Goal: Task Accomplishment & Management: Complete application form

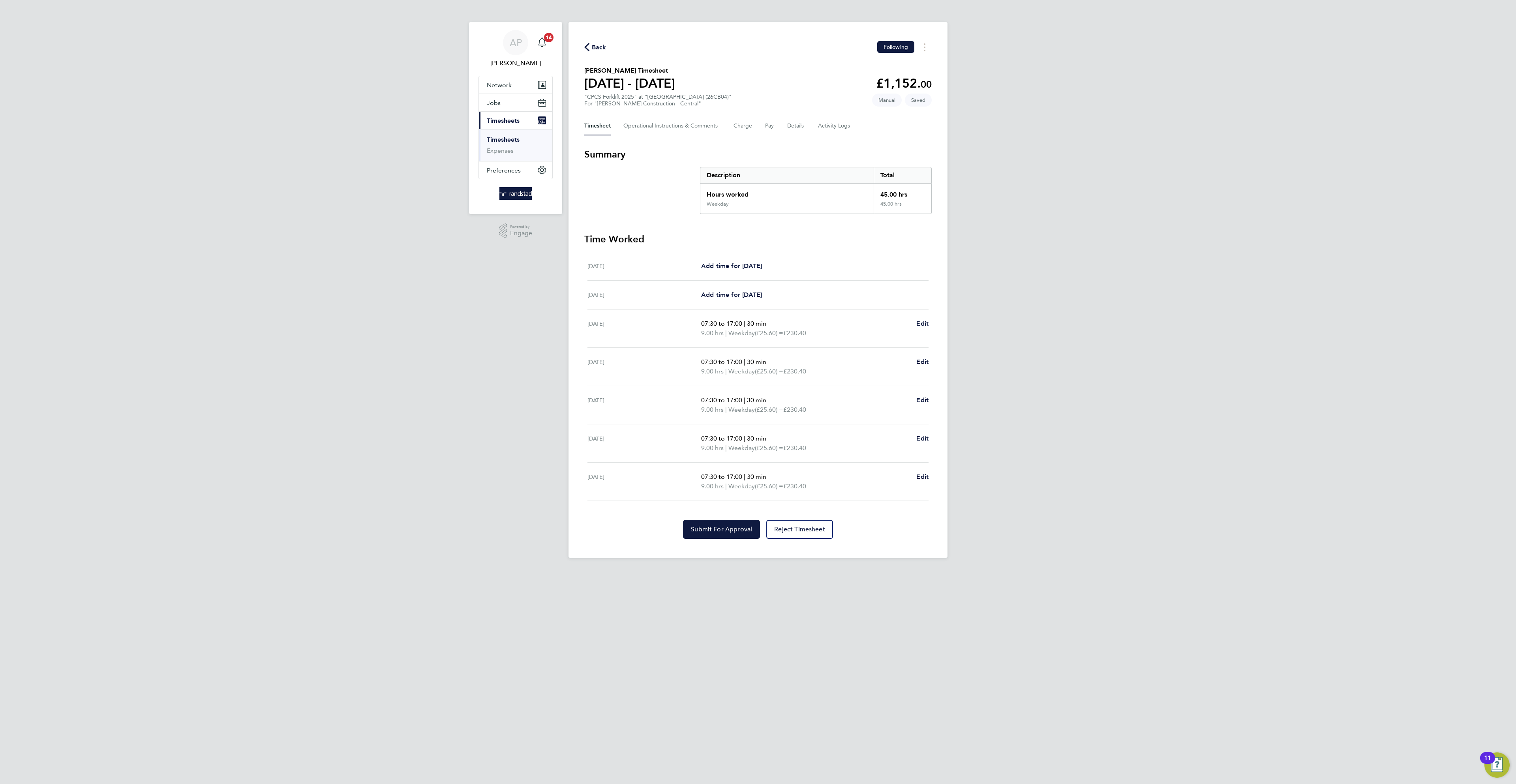
click at [609, 42] on div "Back Following" at bounding box center [758, 47] width 348 height 12
click at [601, 48] on span "Back" at bounding box center [599, 48] width 15 height 9
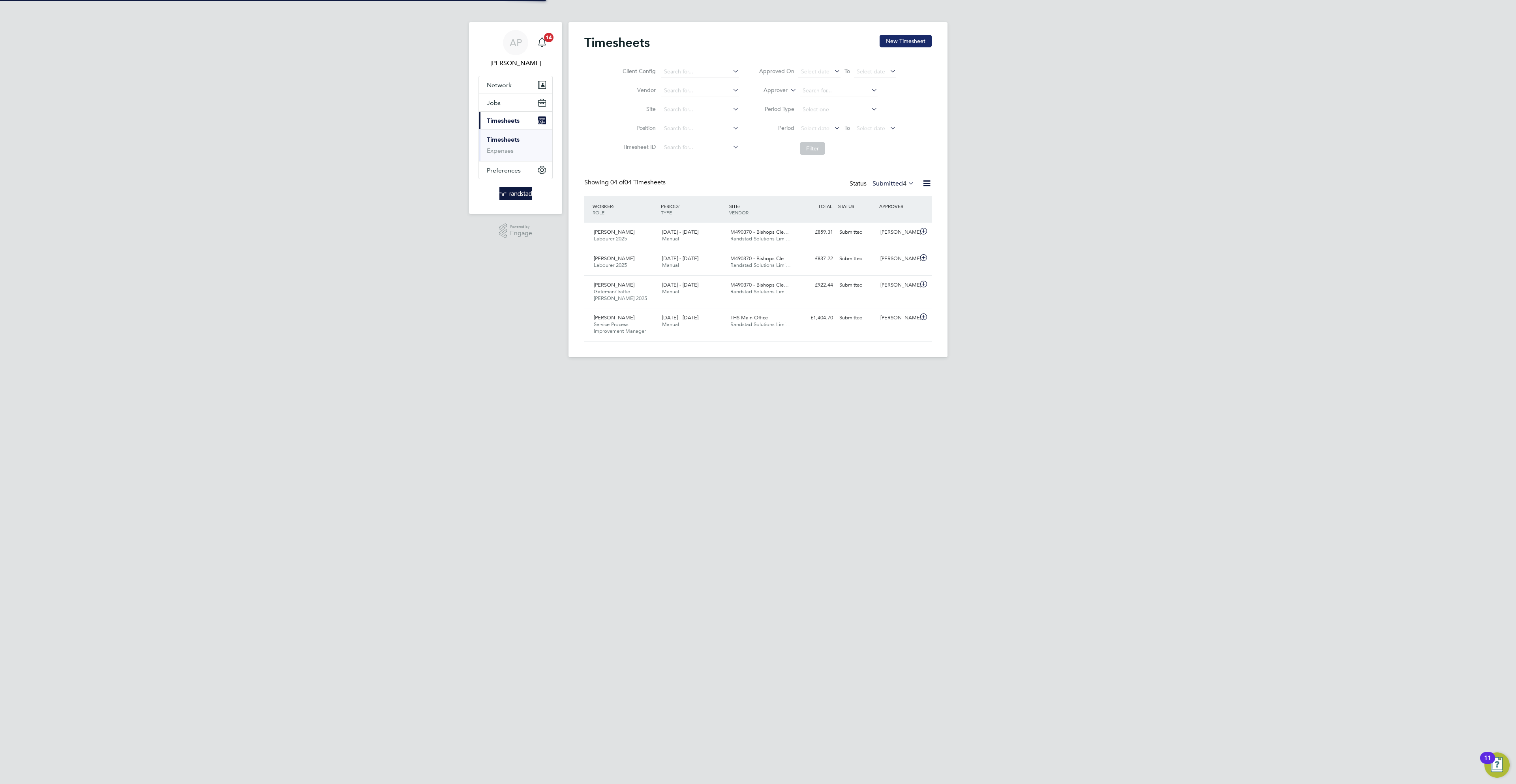
click at [923, 38] on button "New Timesheet" at bounding box center [906, 41] width 52 height 12
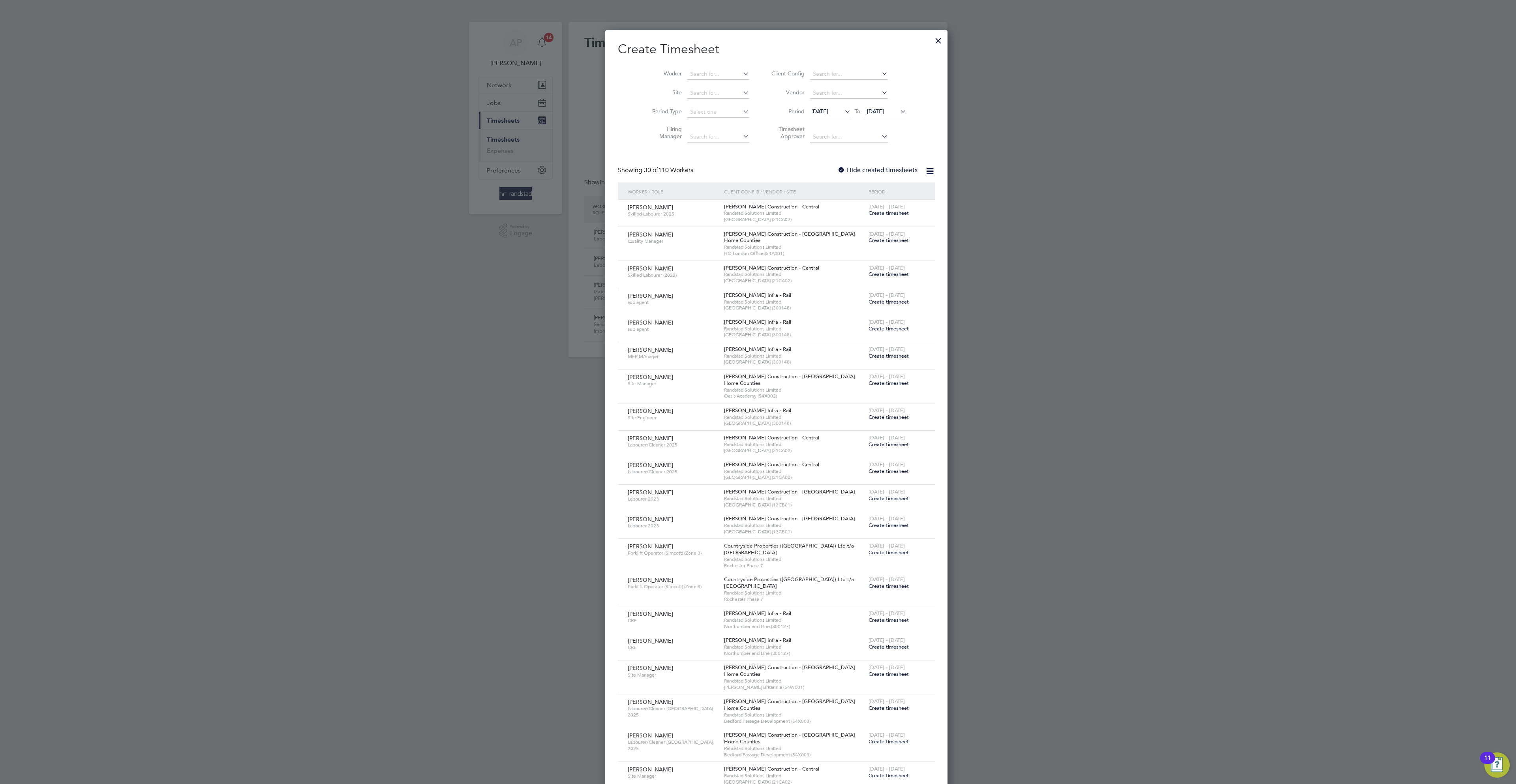
scroll to position [1543, 306]
click at [681, 63] on div "Worker Site Period Type Hiring Manager Client Config Vendor Period [DATE] To [D…" at bounding box center [776, 104] width 317 height 86
drag, startPoint x: 682, startPoint y: 70, endPoint x: 689, endPoint y: 67, distance: 7.6
click at [688, 71] on input at bounding box center [718, 74] width 62 height 11
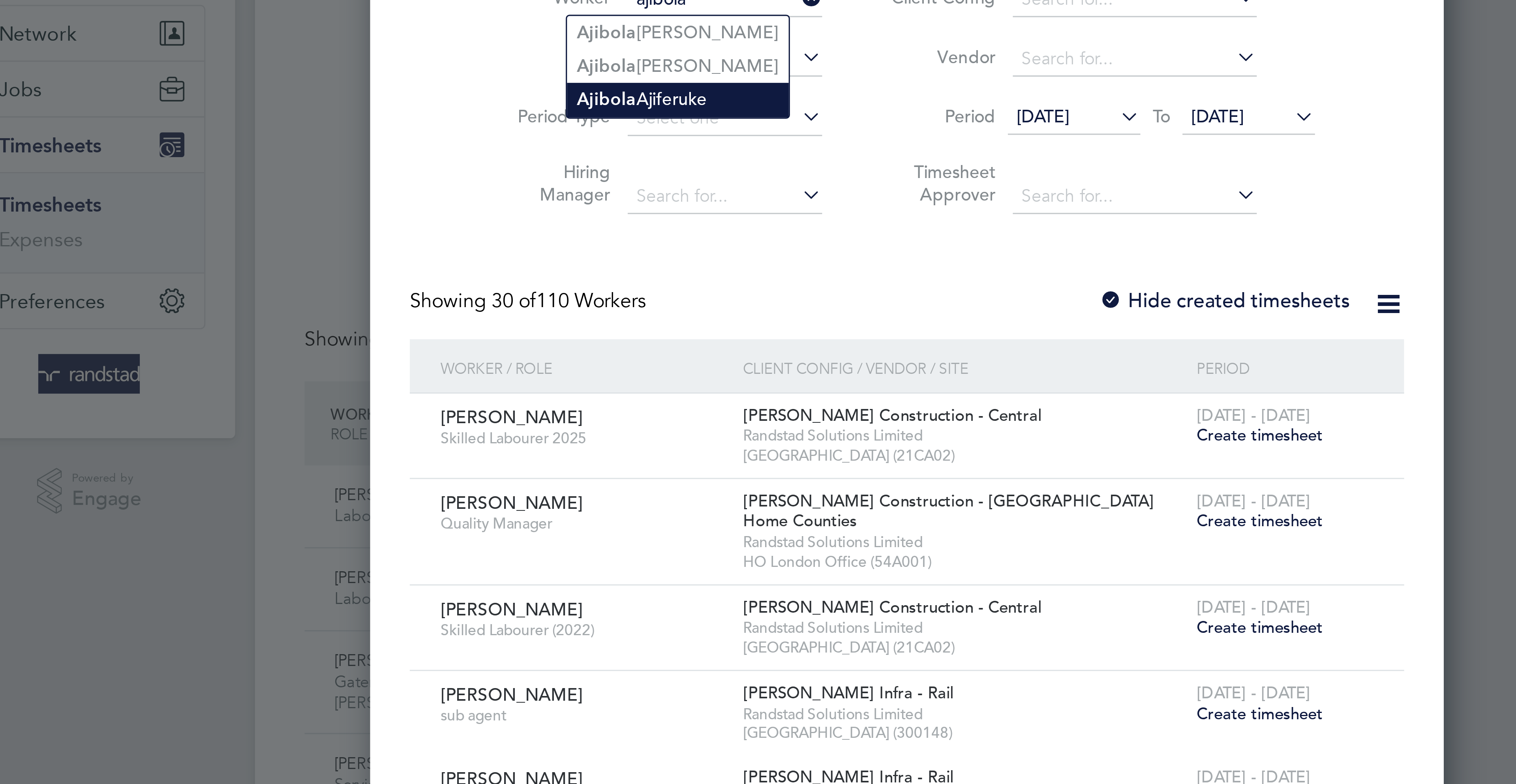
click at [715, 109] on li "[PERSON_NAME]" at bounding box center [703, 106] width 71 height 11
type input "[PERSON_NAME]"
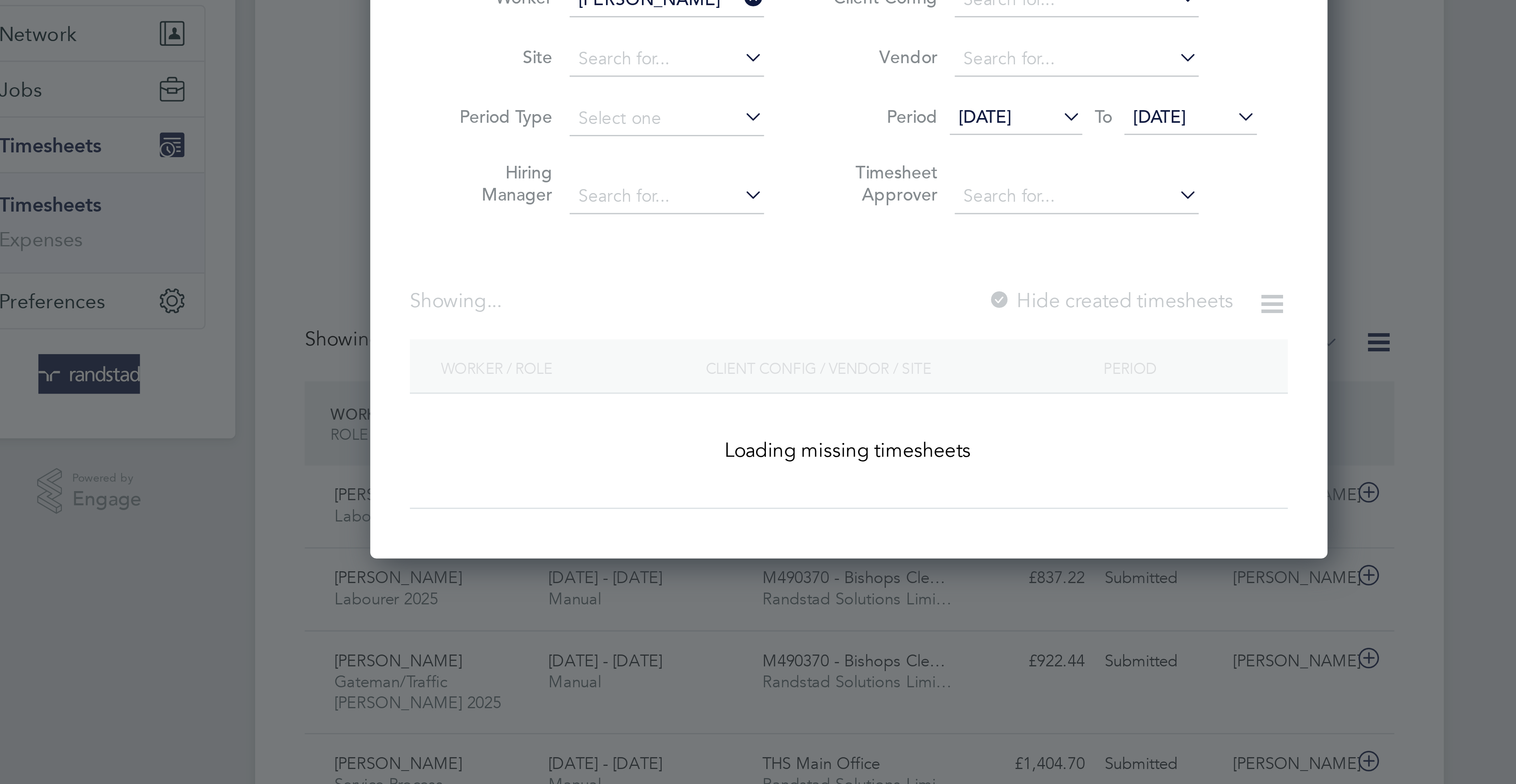
scroll to position [223, 306]
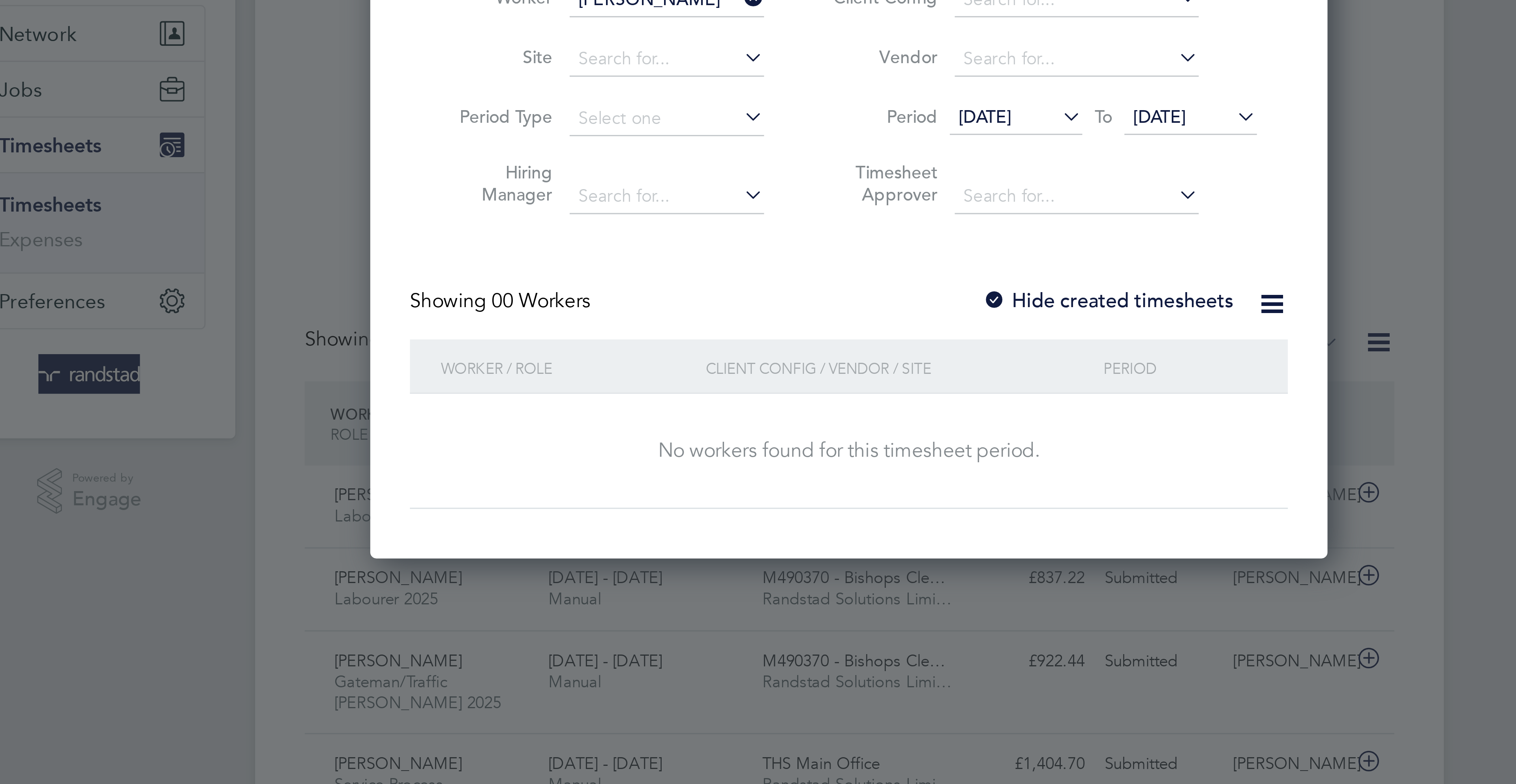
click at [866, 111] on span "[DATE]" at bounding box center [857, 110] width 17 height 7
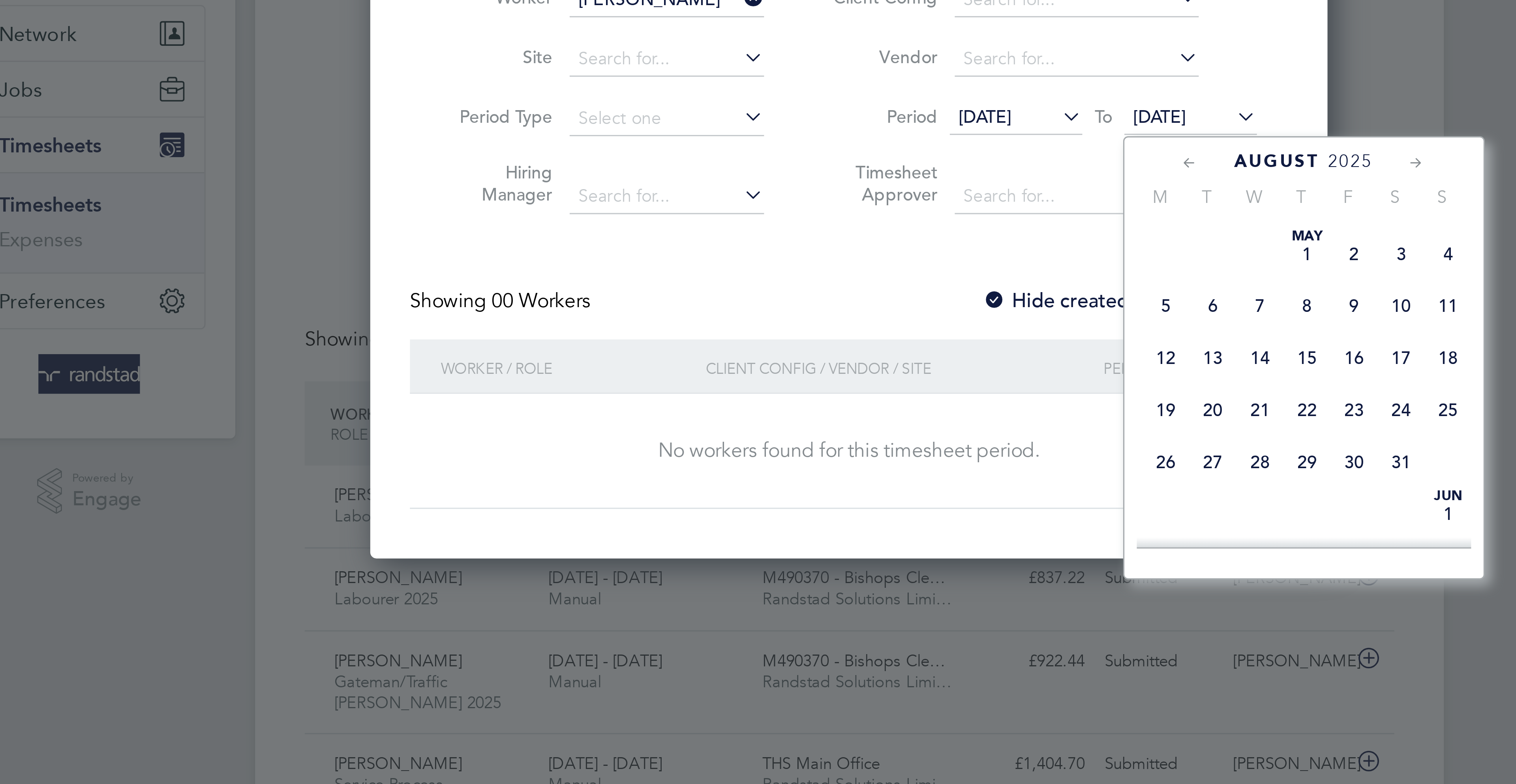
scroll to position [312, 0]
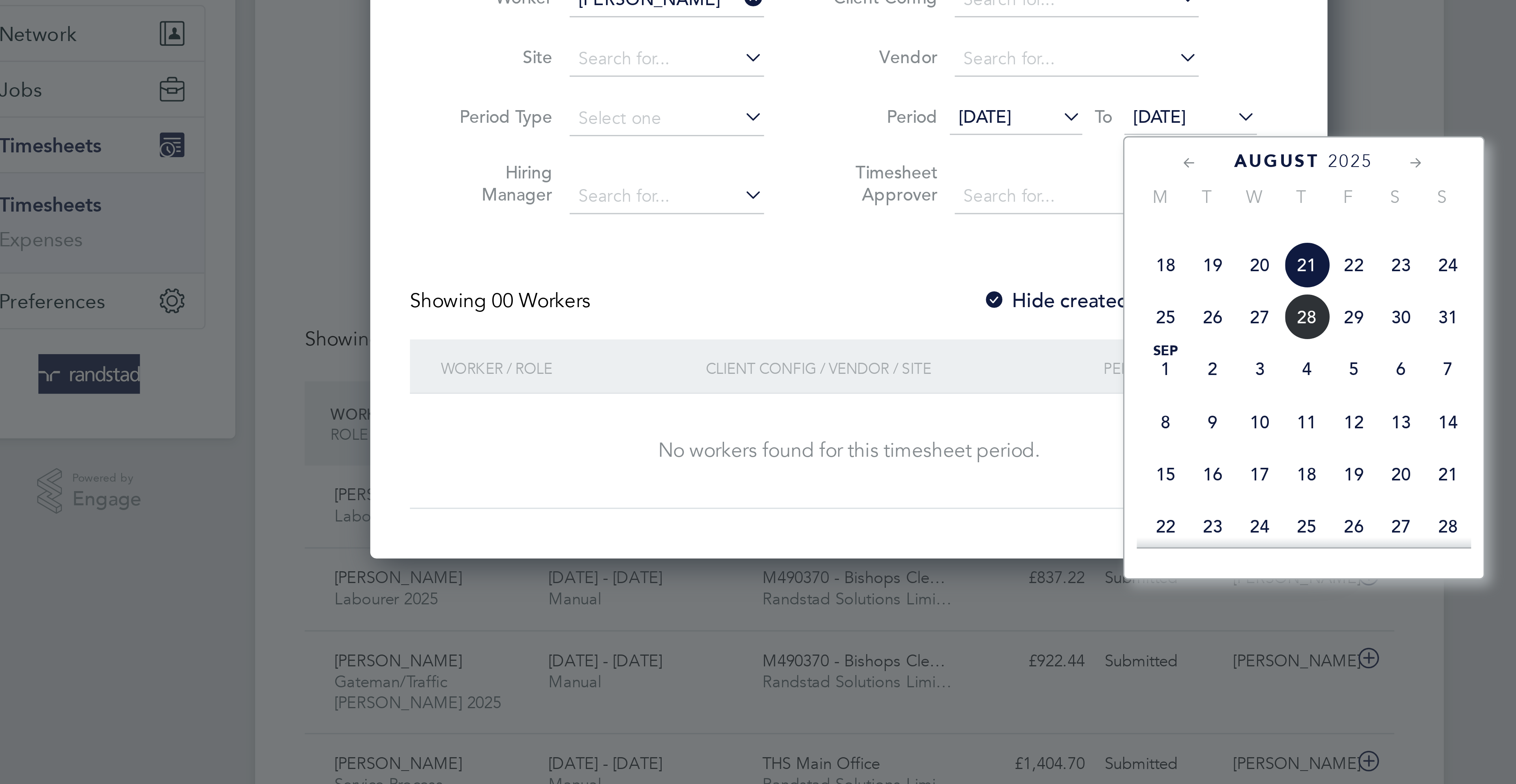
click at [918, 183] on span "29" at bounding box center [920, 176] width 15 height 15
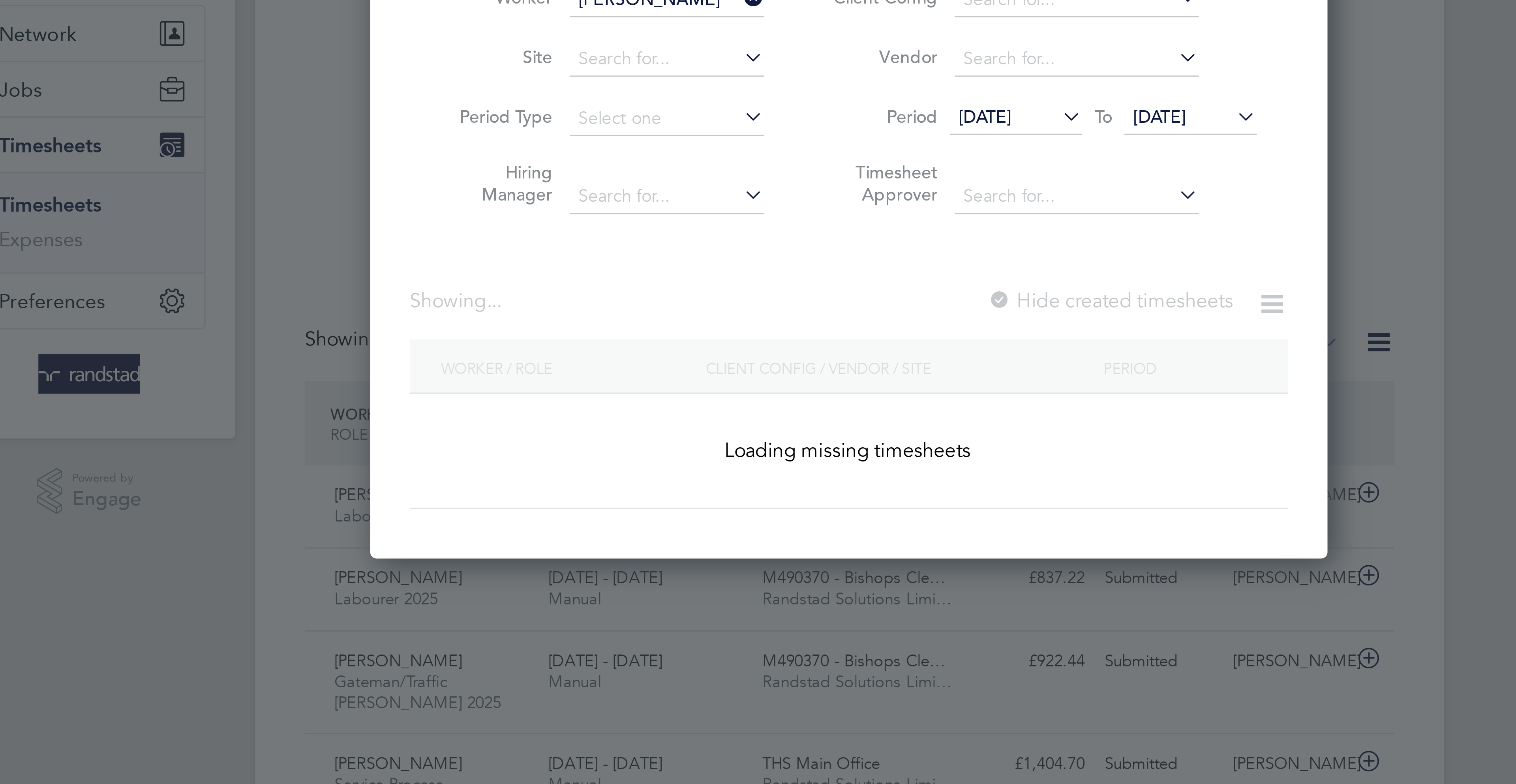
scroll to position [214, 306]
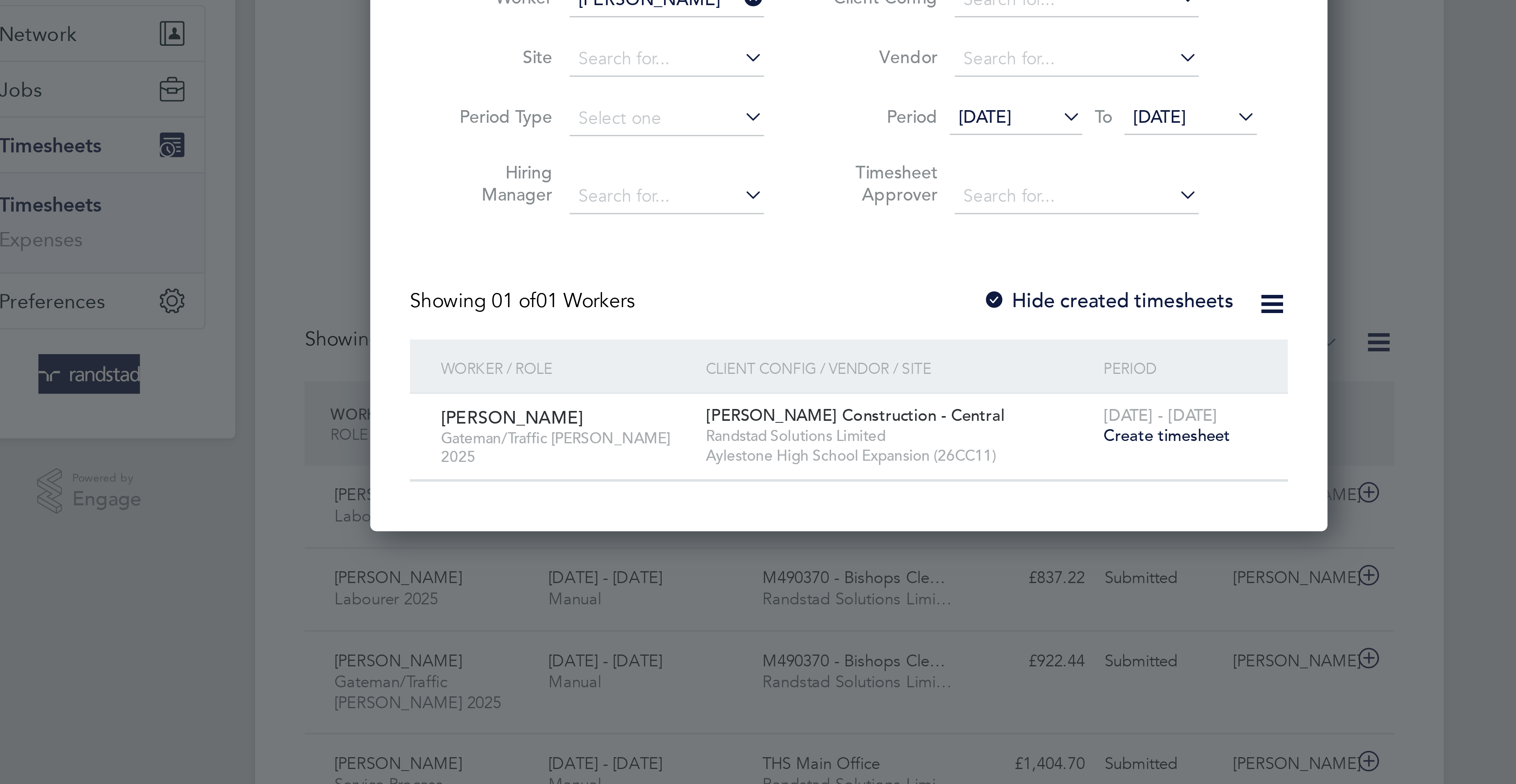
click at [852, 170] on label "Hide created timesheets" at bounding box center [841, 170] width 80 height 8
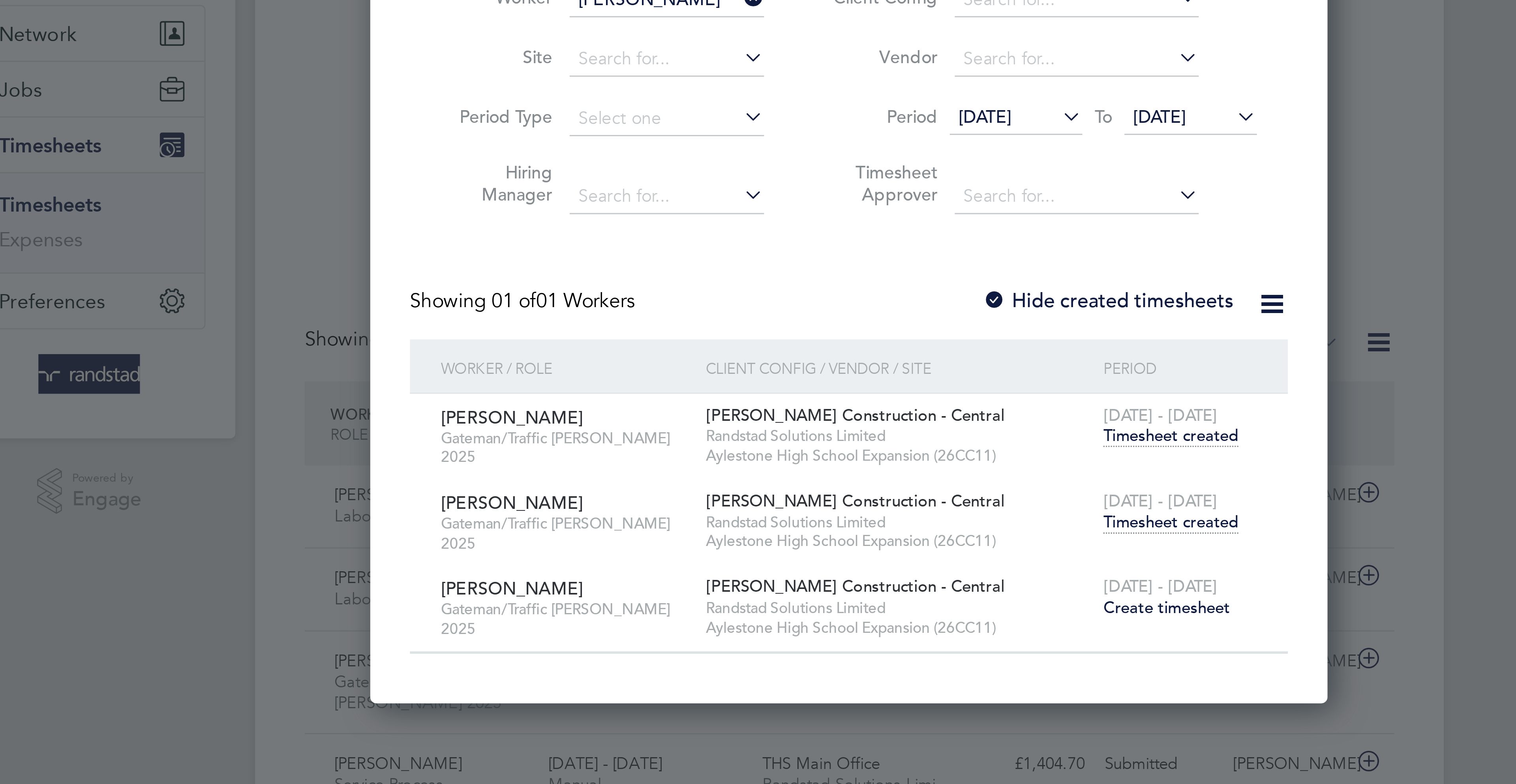
click at [868, 244] on span "Timesheet created" at bounding box center [860, 240] width 43 height 7
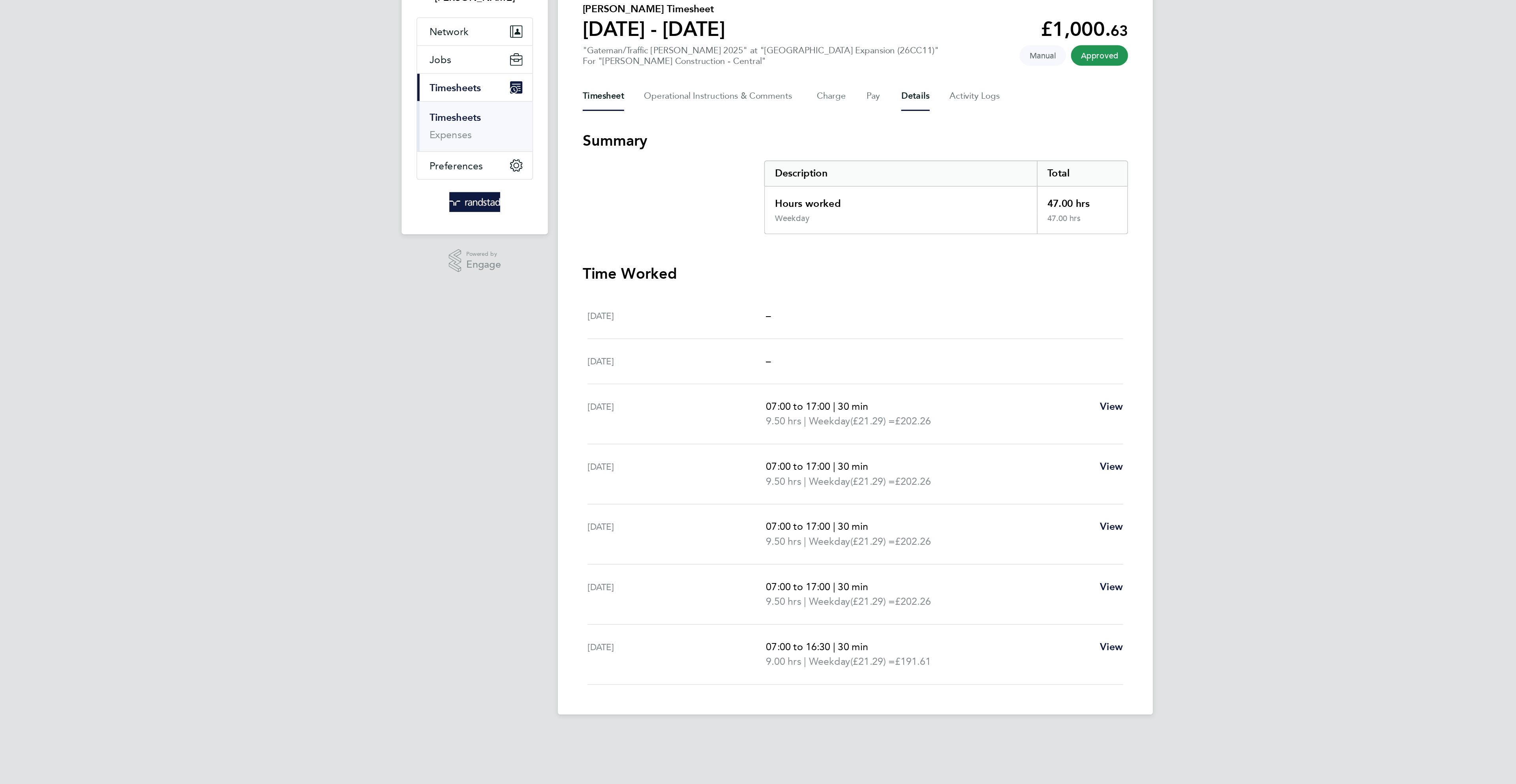
click at [798, 124] on button "Details" at bounding box center [797, 126] width 18 height 19
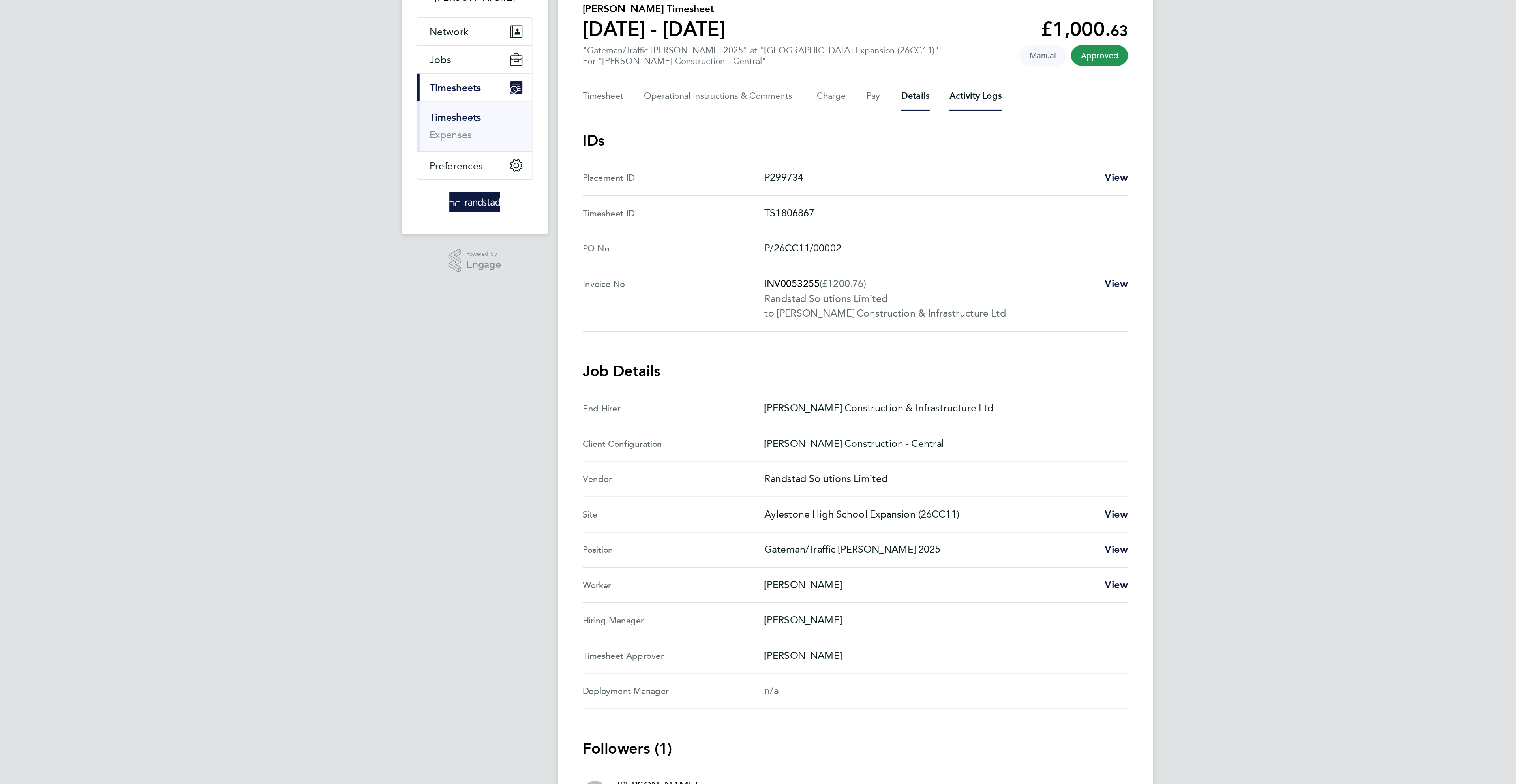
click at [819, 127] on Logs-tab "Activity Logs" at bounding box center [834, 126] width 33 height 19
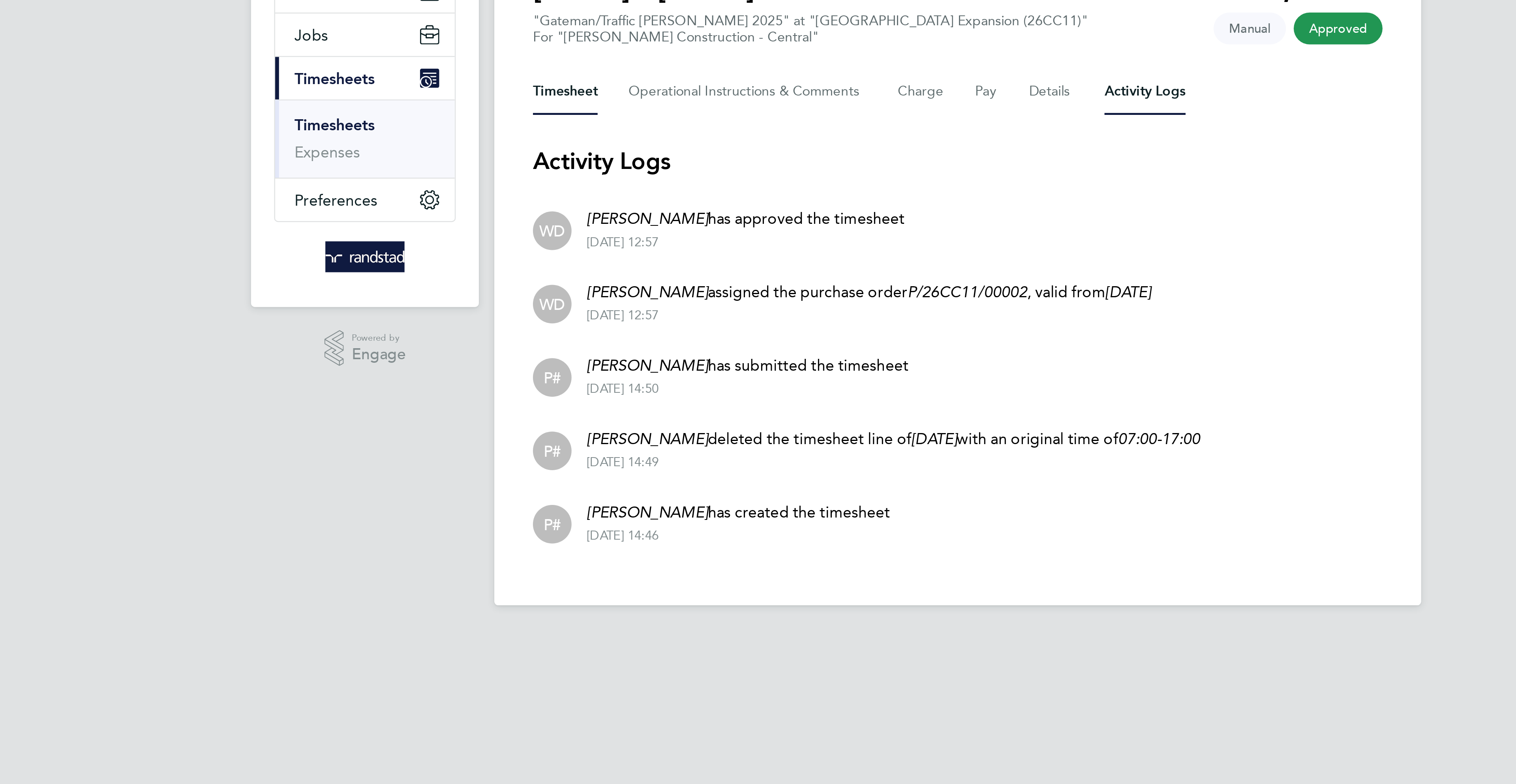
click at [599, 126] on button "Timesheet" at bounding box center [597, 126] width 26 height 19
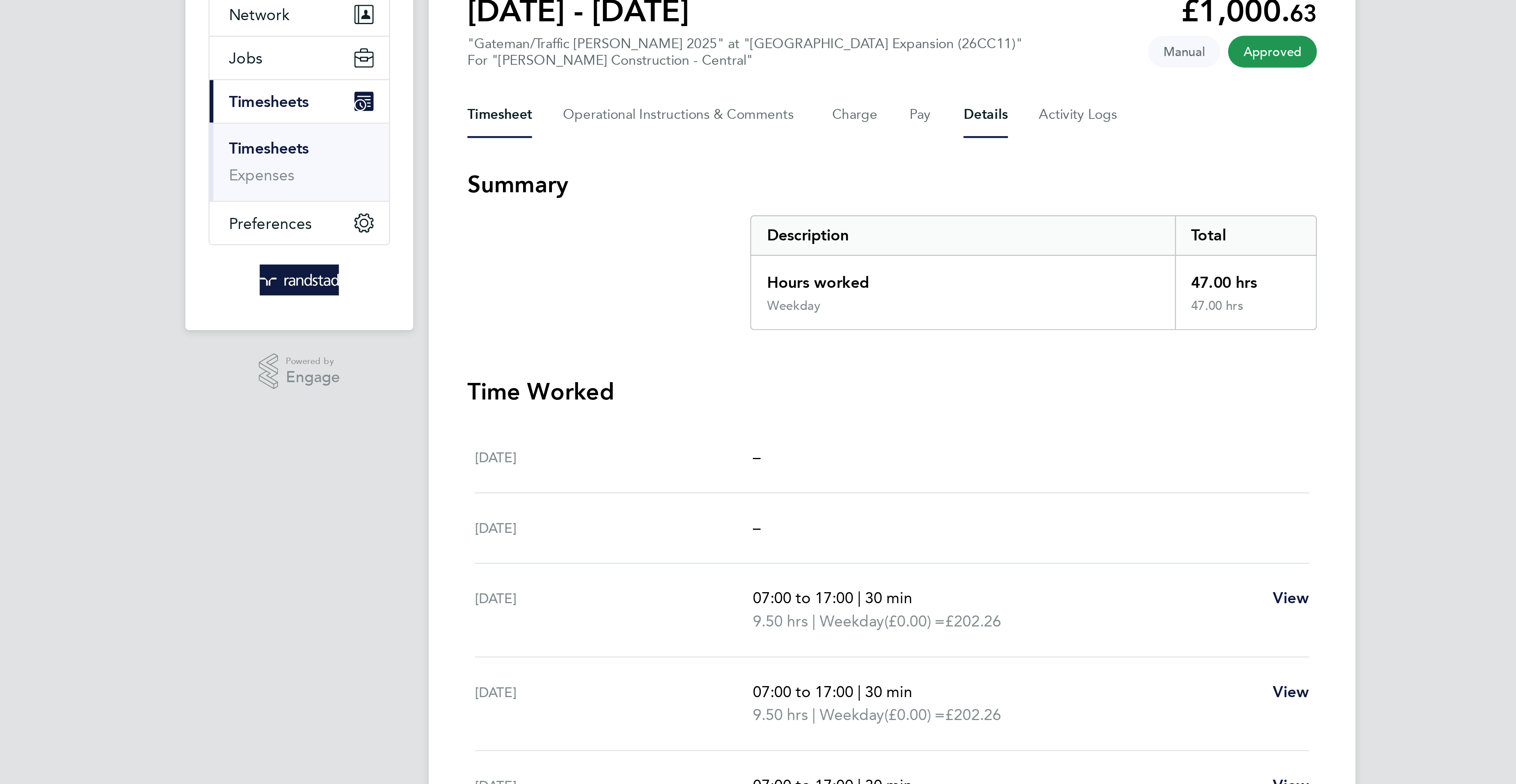
click at [792, 128] on button "Details" at bounding box center [797, 126] width 18 height 19
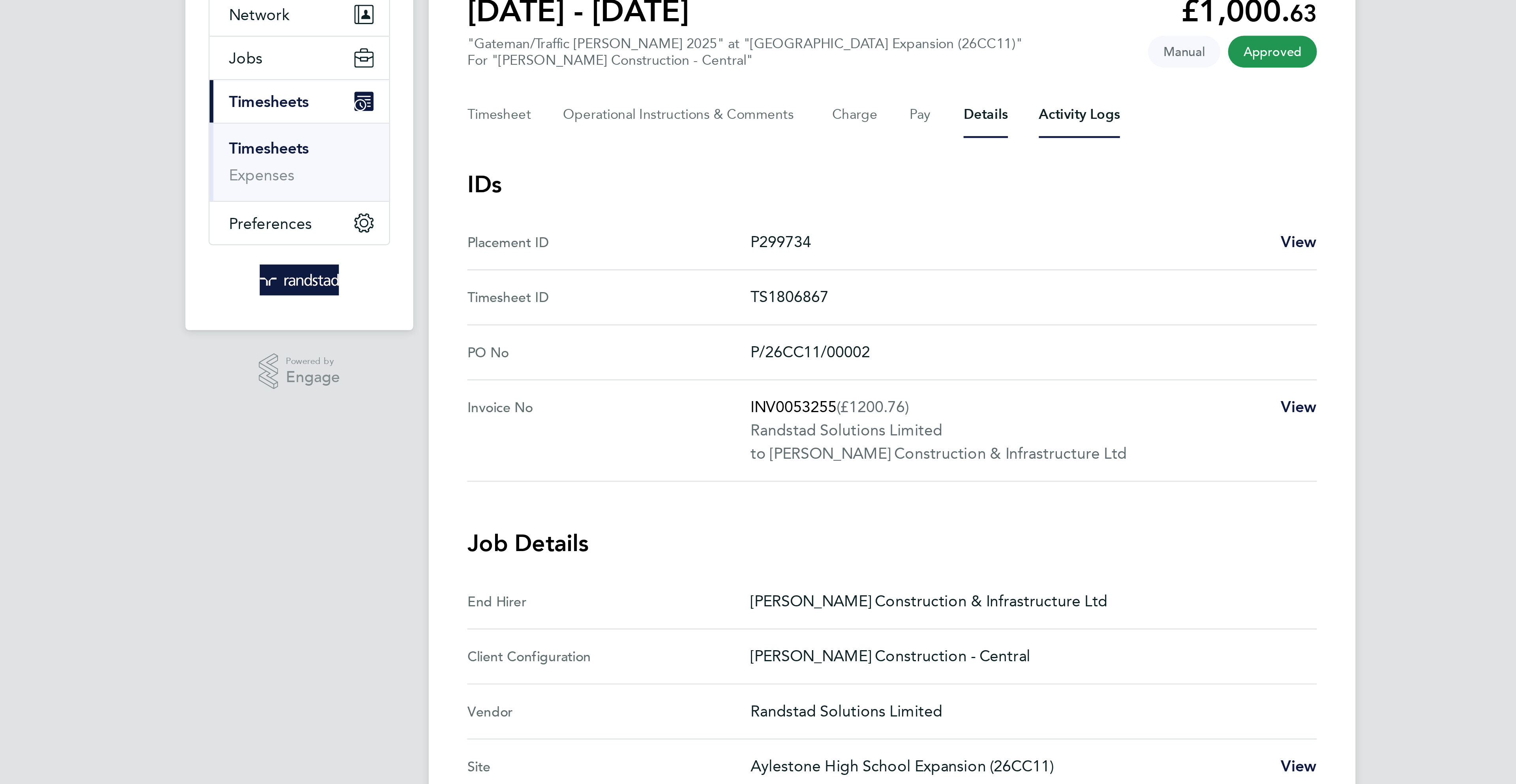
click at [836, 131] on Logs-tab "Activity Logs" at bounding box center [834, 126] width 33 height 19
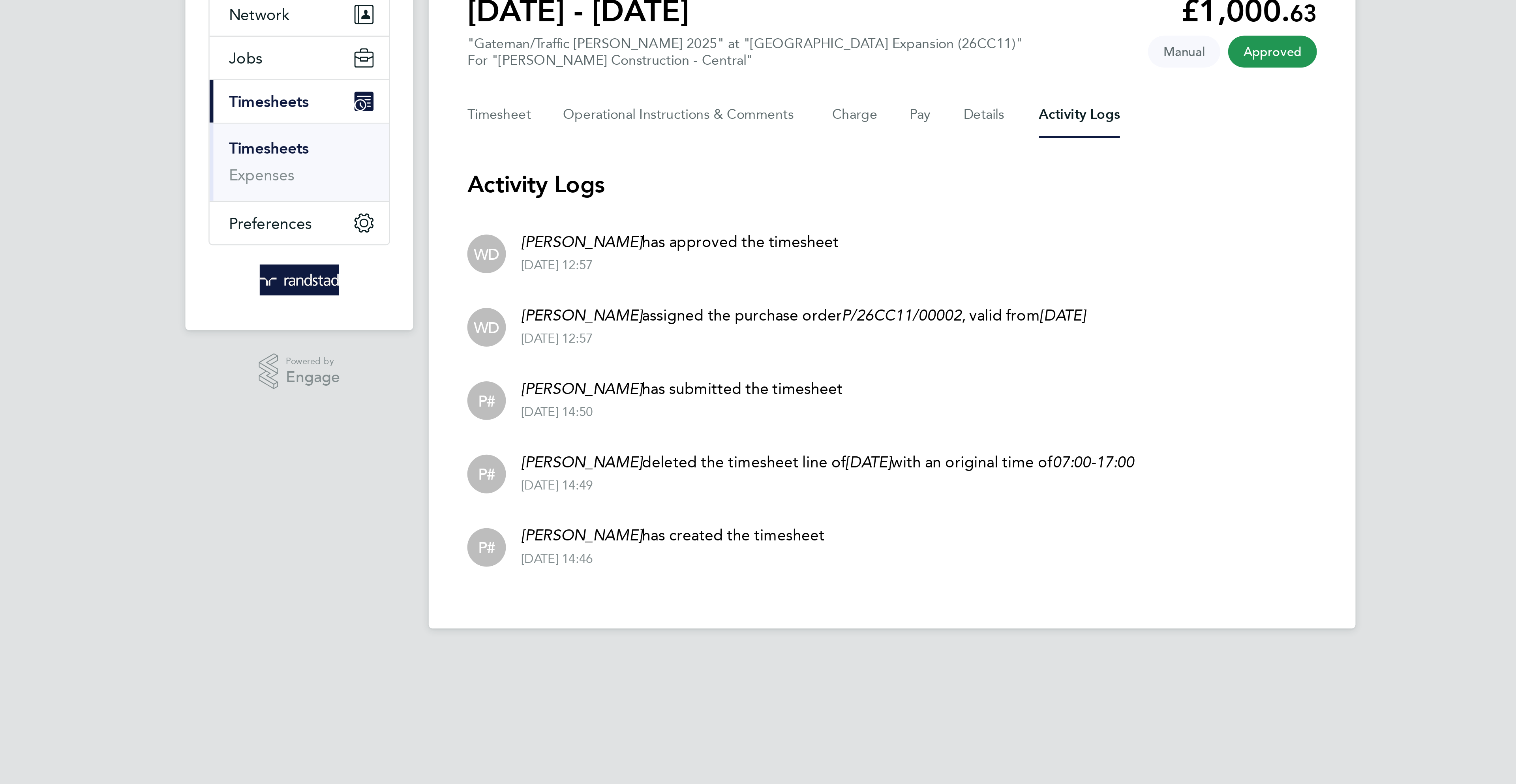
drag, startPoint x: 613, startPoint y: 239, endPoint x: 745, endPoint y: 238, distance: 132.0
click at [745, 238] on li "P# [PERSON_NAME] has submitted the timesheet [DATE] 14:50" at bounding box center [758, 242] width 348 height 30
drag, startPoint x: 610, startPoint y: 207, endPoint x: 735, endPoint y: 214, distance: 125.2
click at [735, 214] on div "[PERSON_NAME] assigned the purchase order P/26CC11/00002 , valid from [DATE] [D…" at bounding box center [718, 212] width 237 height 18
click at [612, 127] on div "Timesheet Operational Instructions & Comments Charge Pay Details Activity Logs" at bounding box center [758, 126] width 348 height 19
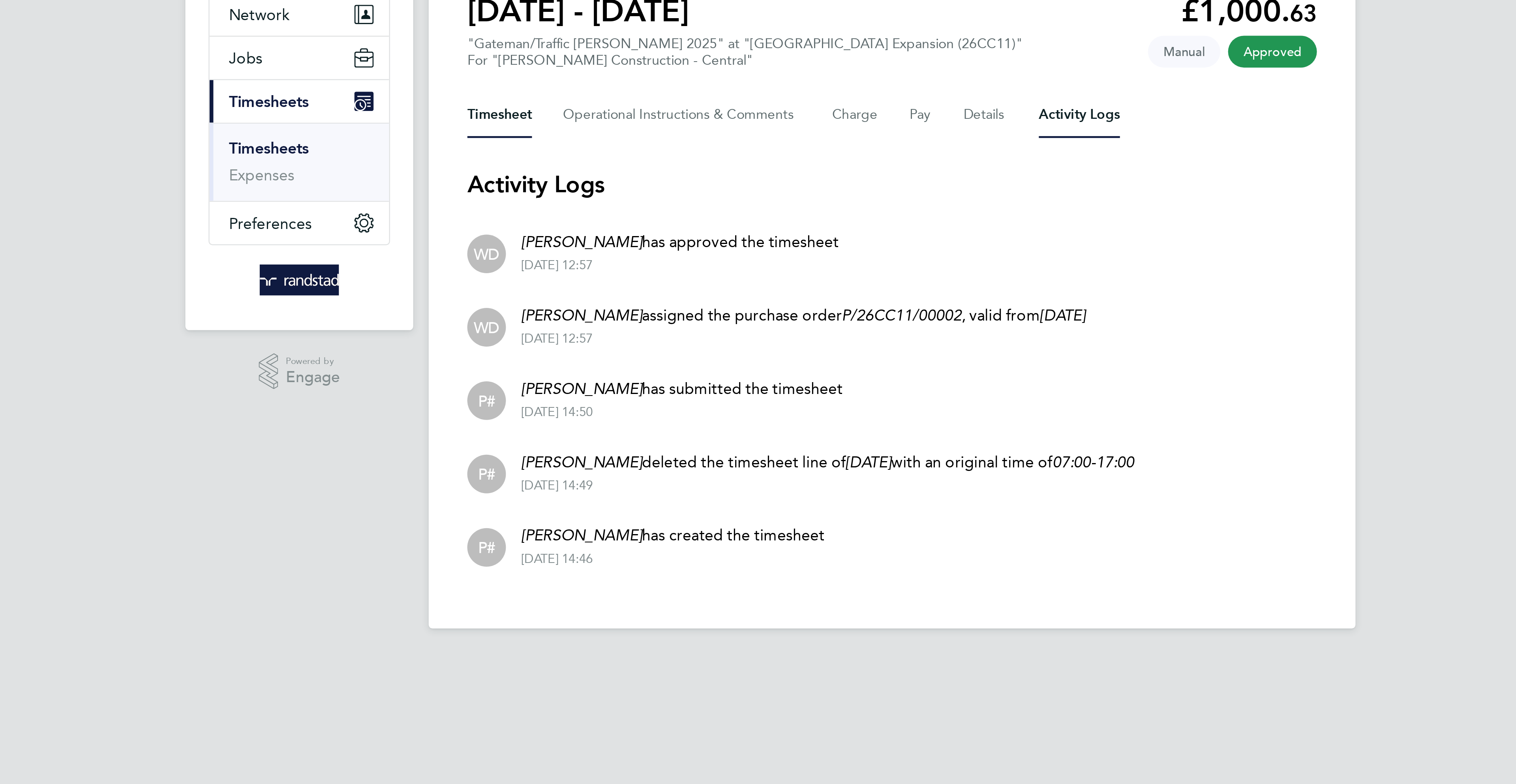
click at [609, 126] on button "Timesheet" at bounding box center [597, 126] width 26 height 19
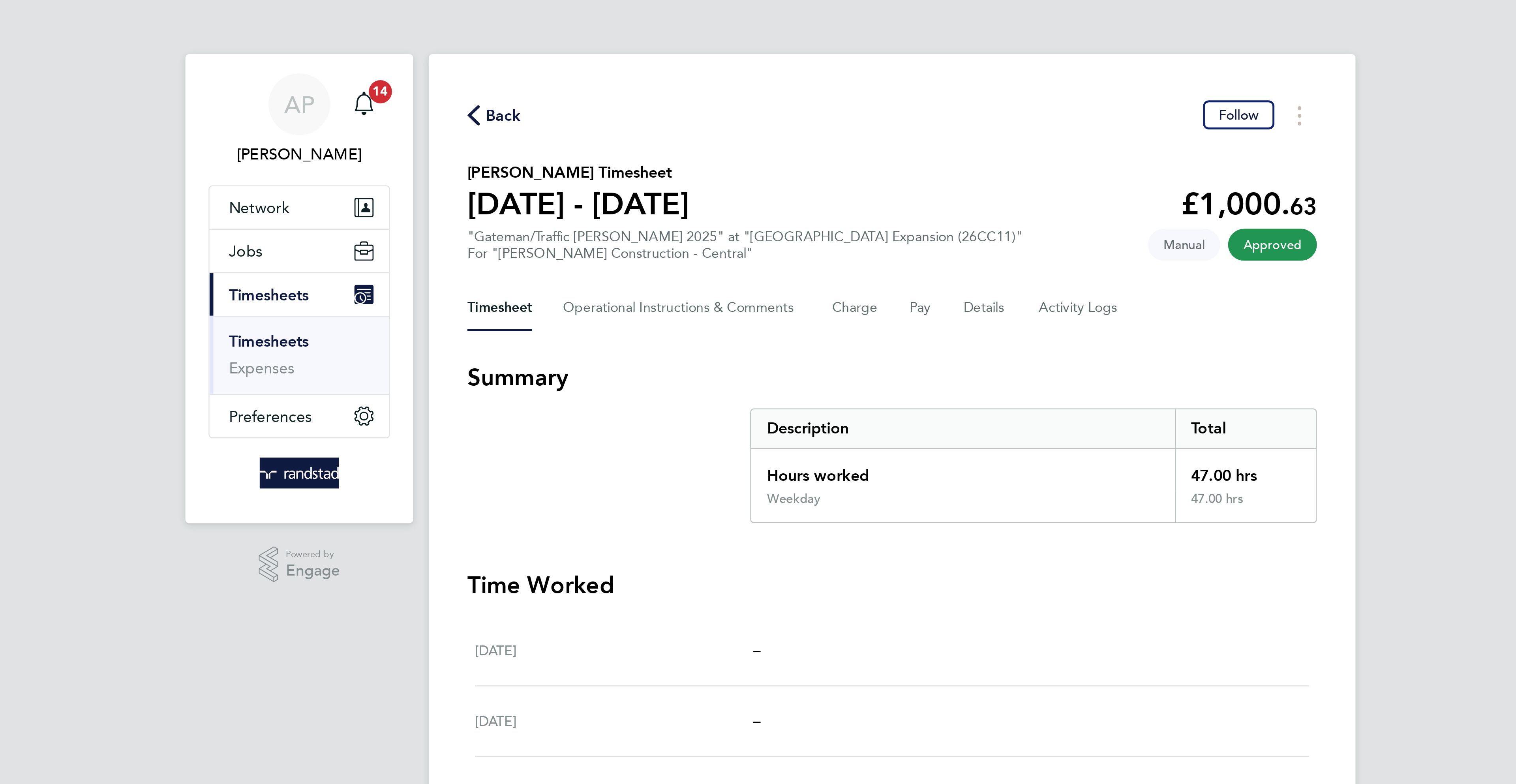
click at [604, 47] on span "Back" at bounding box center [599, 48] width 15 height 9
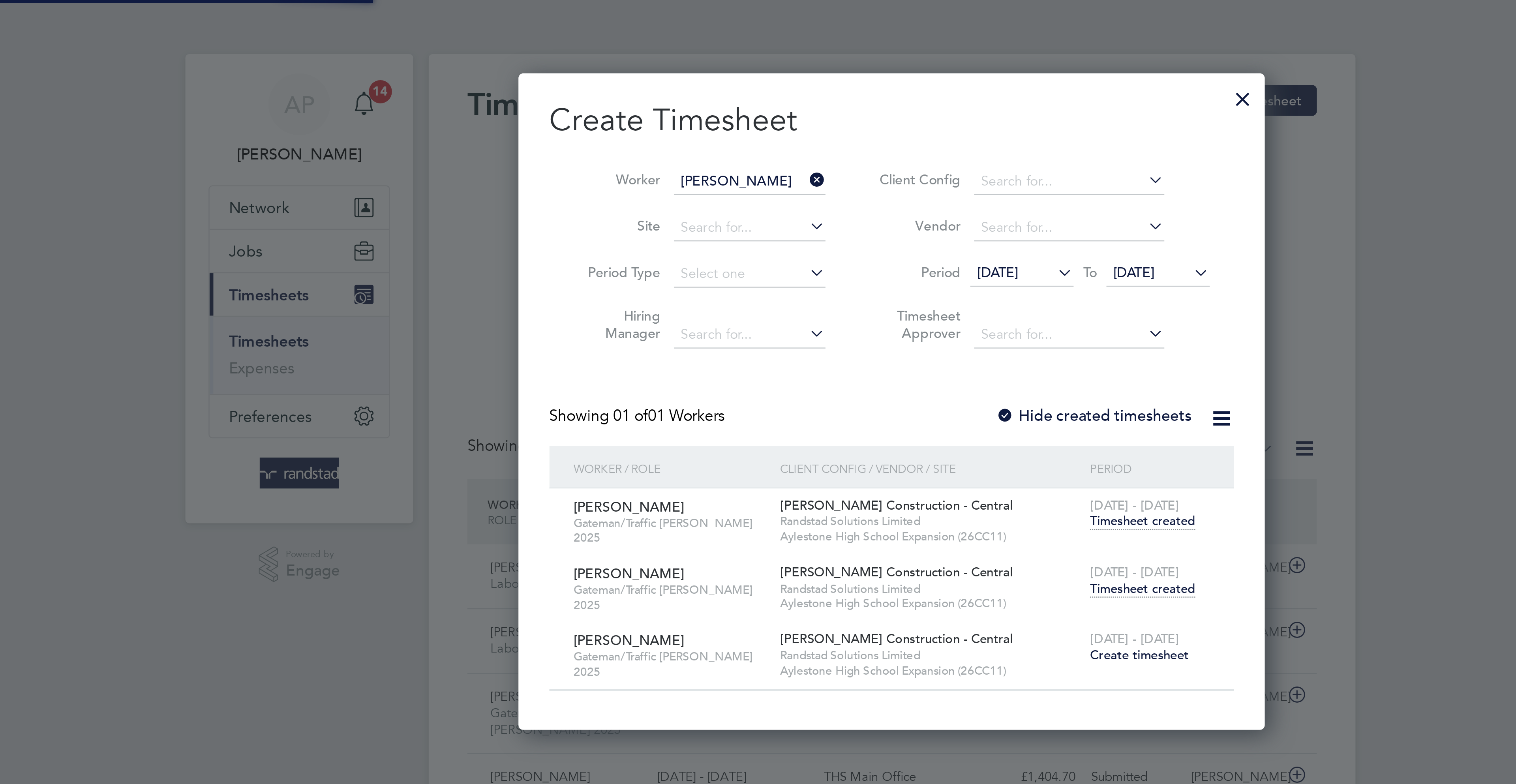
scroll to position [21, 69]
click at [868, 265] on span "Create timesheet" at bounding box center [859, 268] width 40 height 7
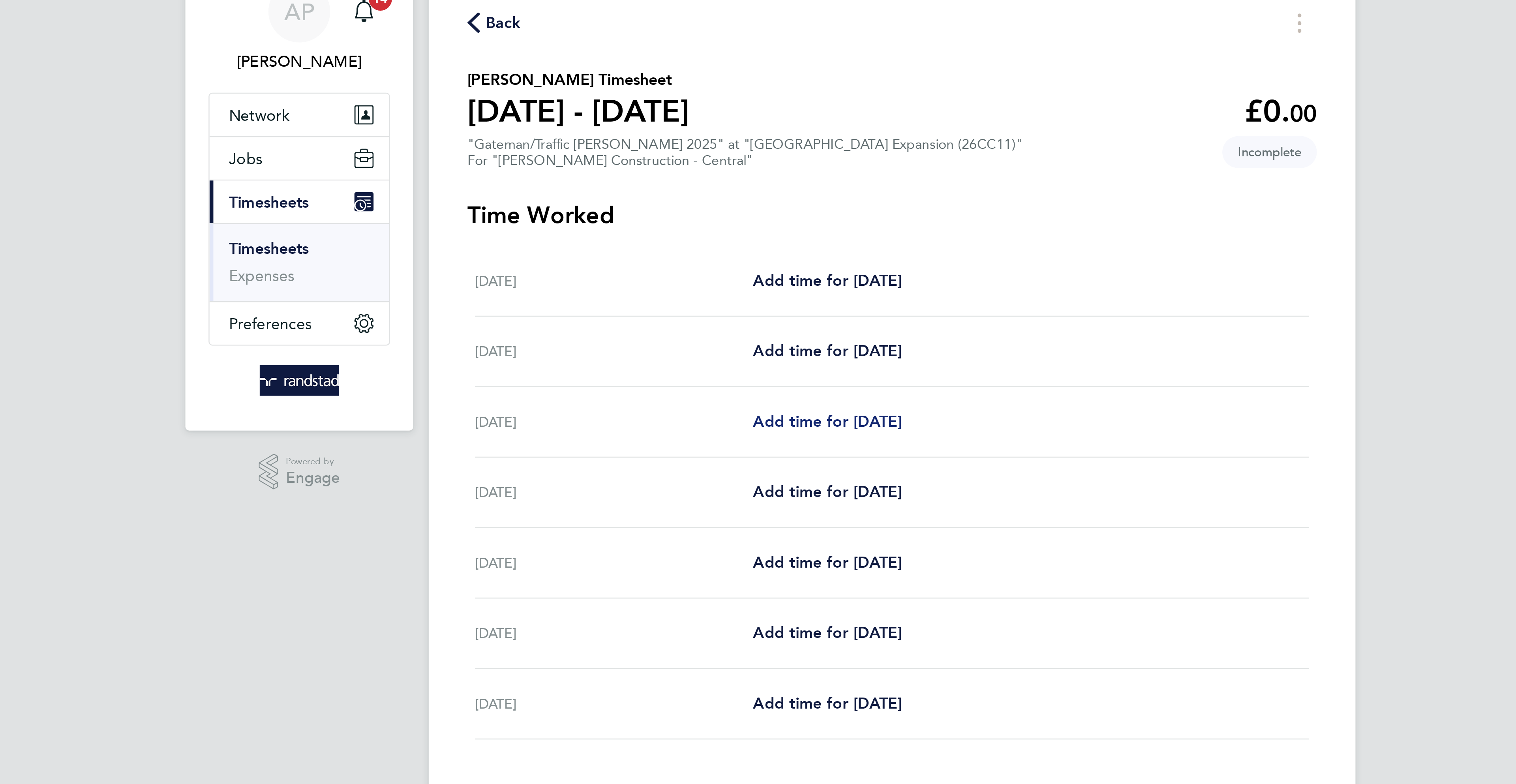
click at [751, 209] on span "Add time for [DATE]" at bounding box center [732, 210] width 61 height 8
select select "60"
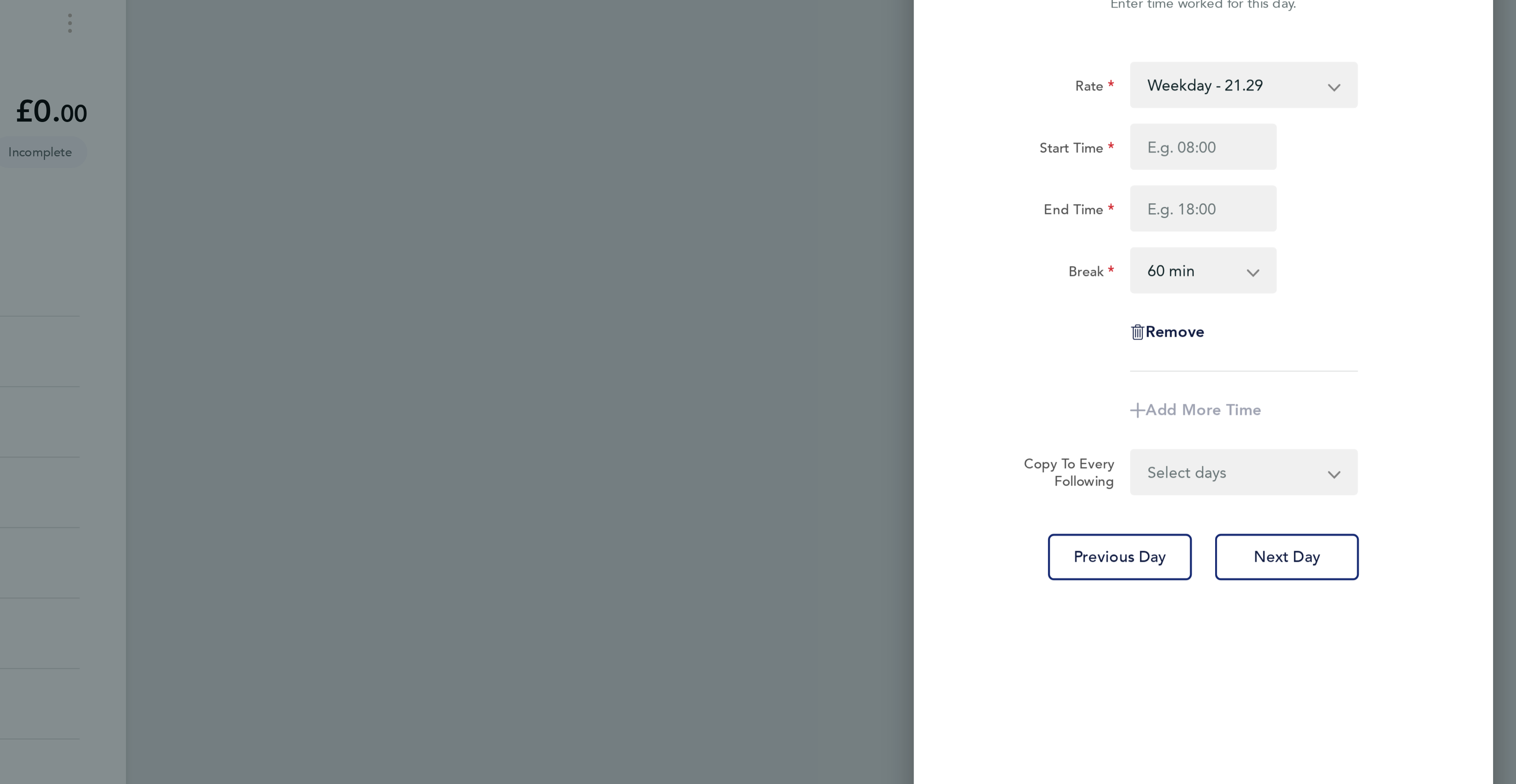
click at [1404, 70] on select "Weekday - 21.29 Overtime - 30.63" at bounding box center [1400, 72] width 82 height 18
select select "60"
click at [1403, 74] on select "Overtime - 30.63 Weekday - 21.29" at bounding box center [1400, 72] width 82 height 18
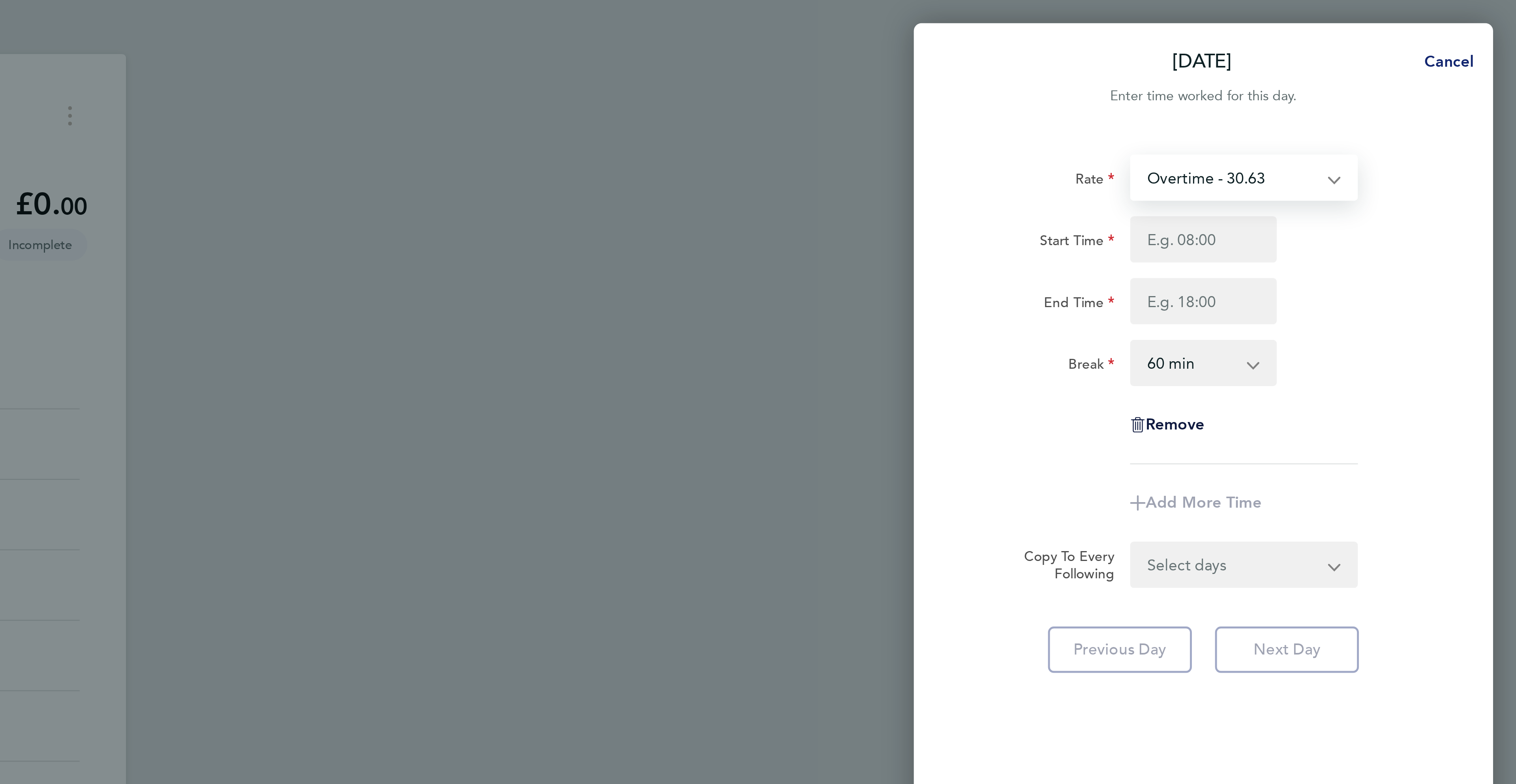
click at [1491, 25] on span "Cancel" at bounding box center [1487, 25] width 22 height 8
select select "60"
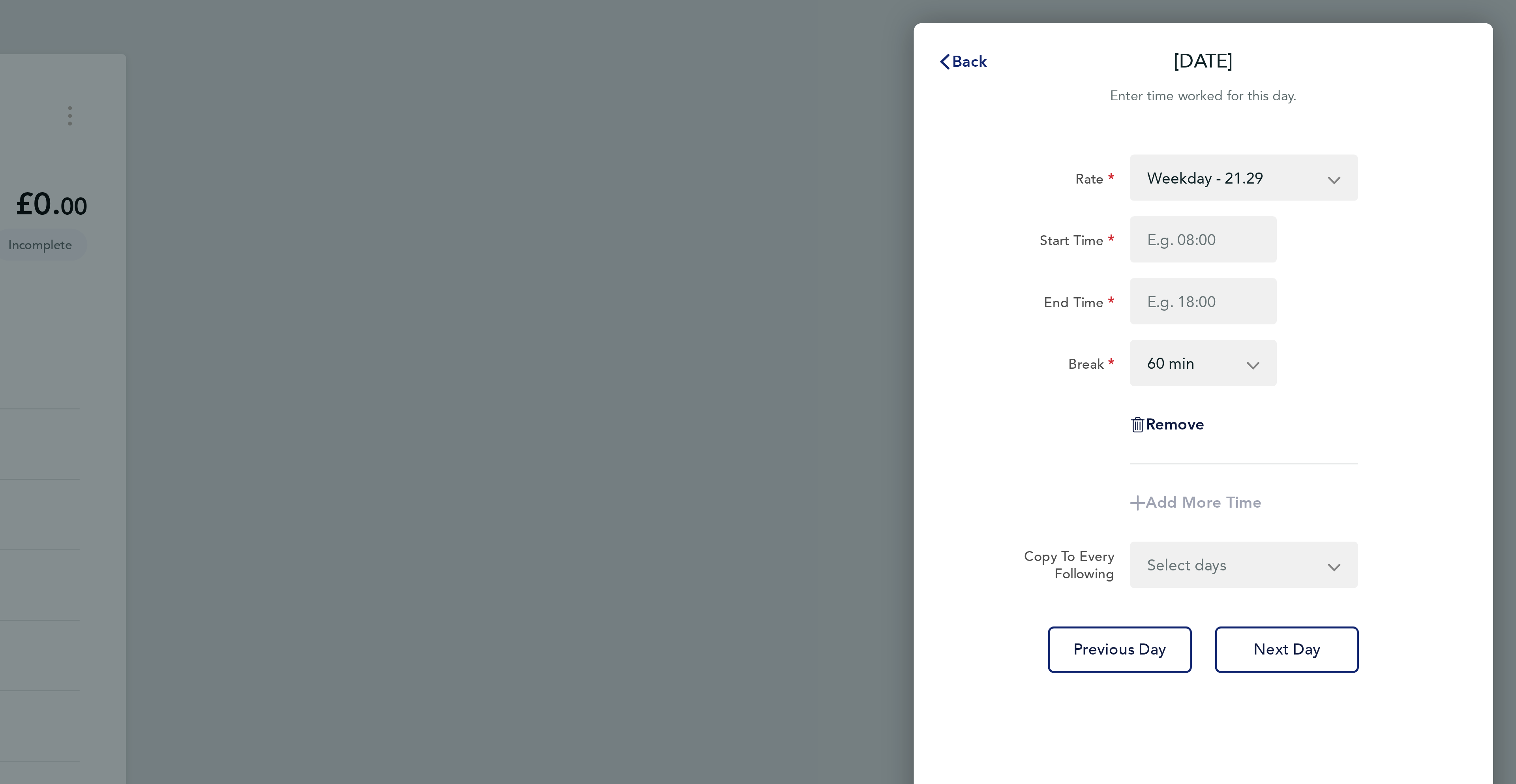
click at [1294, 18] on button "Back" at bounding box center [1290, 25] width 37 height 16
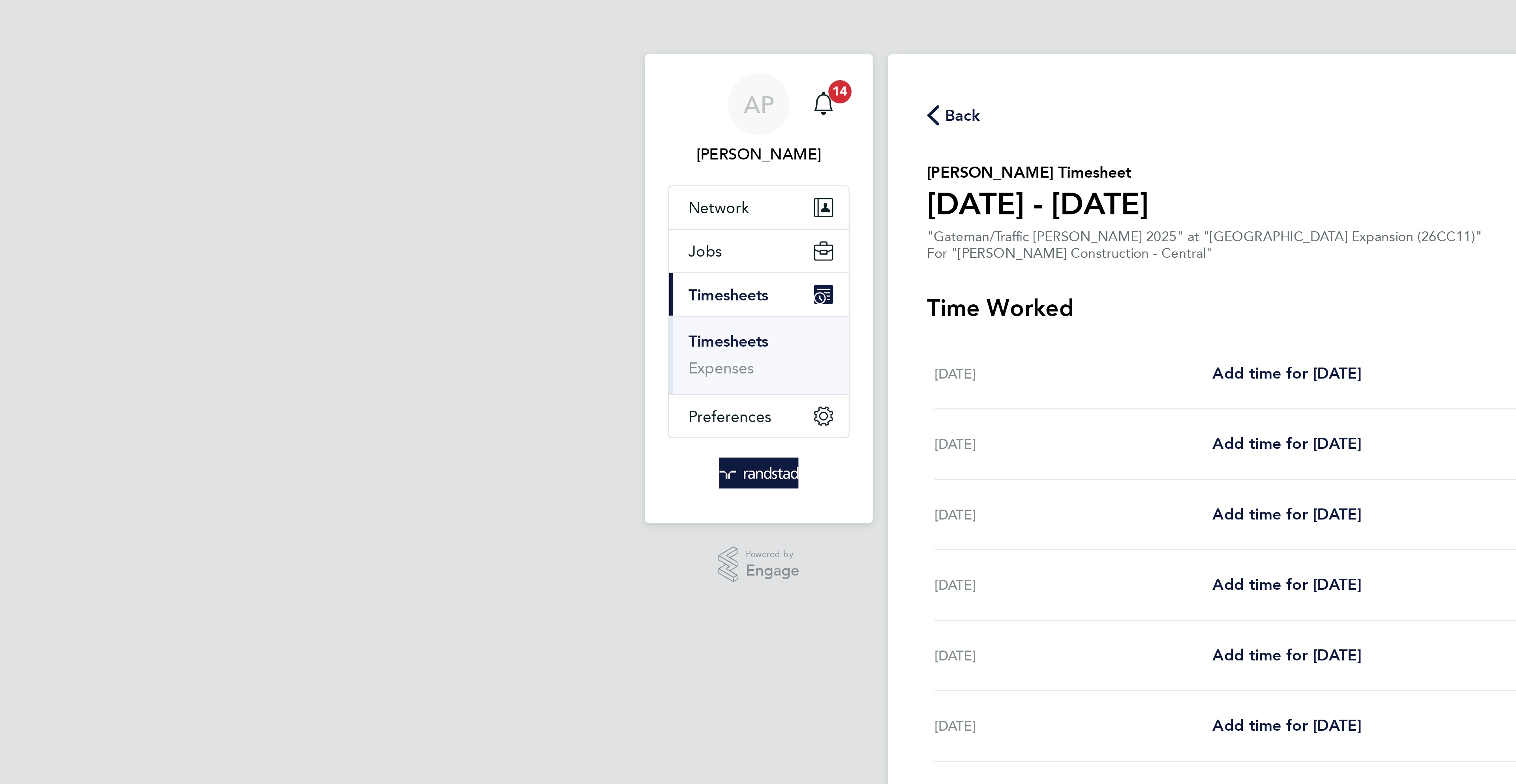
click at [602, 25] on div "Back [PERSON_NAME] Timesheet [DATE] - [DATE] £0. 00 "Gateman/Traffic [PERSON_NA…" at bounding box center [758, 209] width 379 height 375
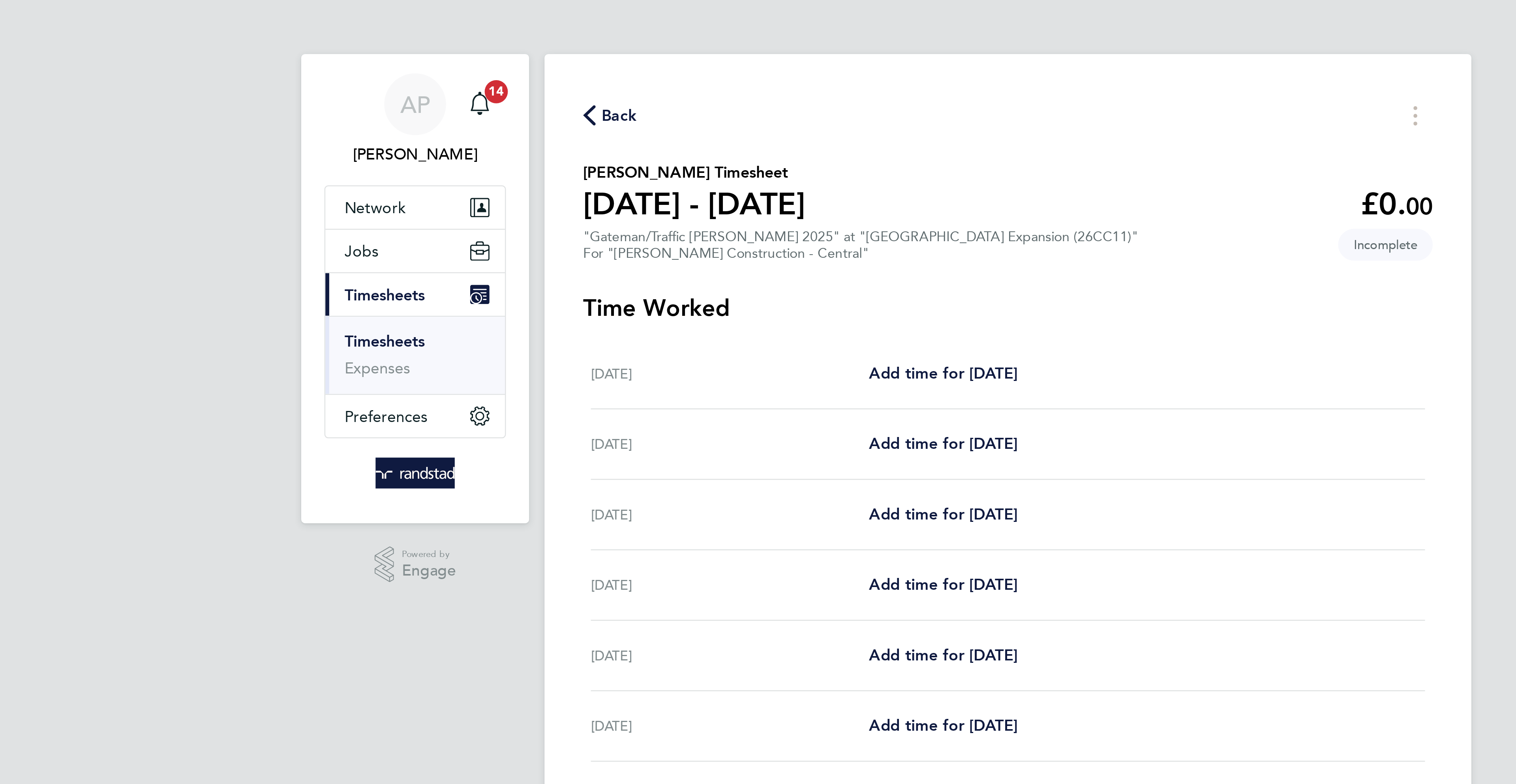
click at [593, 49] on span "Back" at bounding box center [599, 48] width 15 height 9
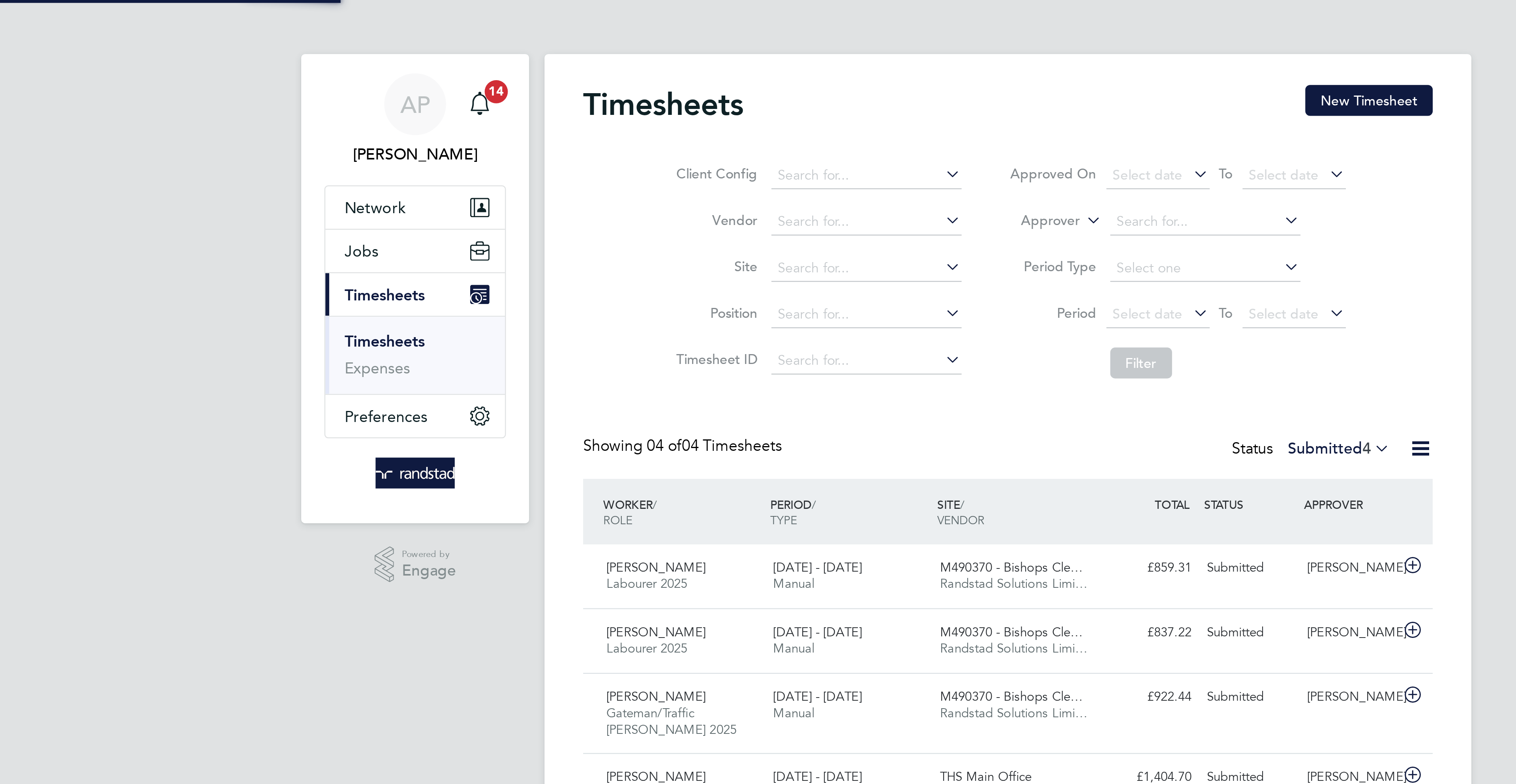
scroll to position [27, 69]
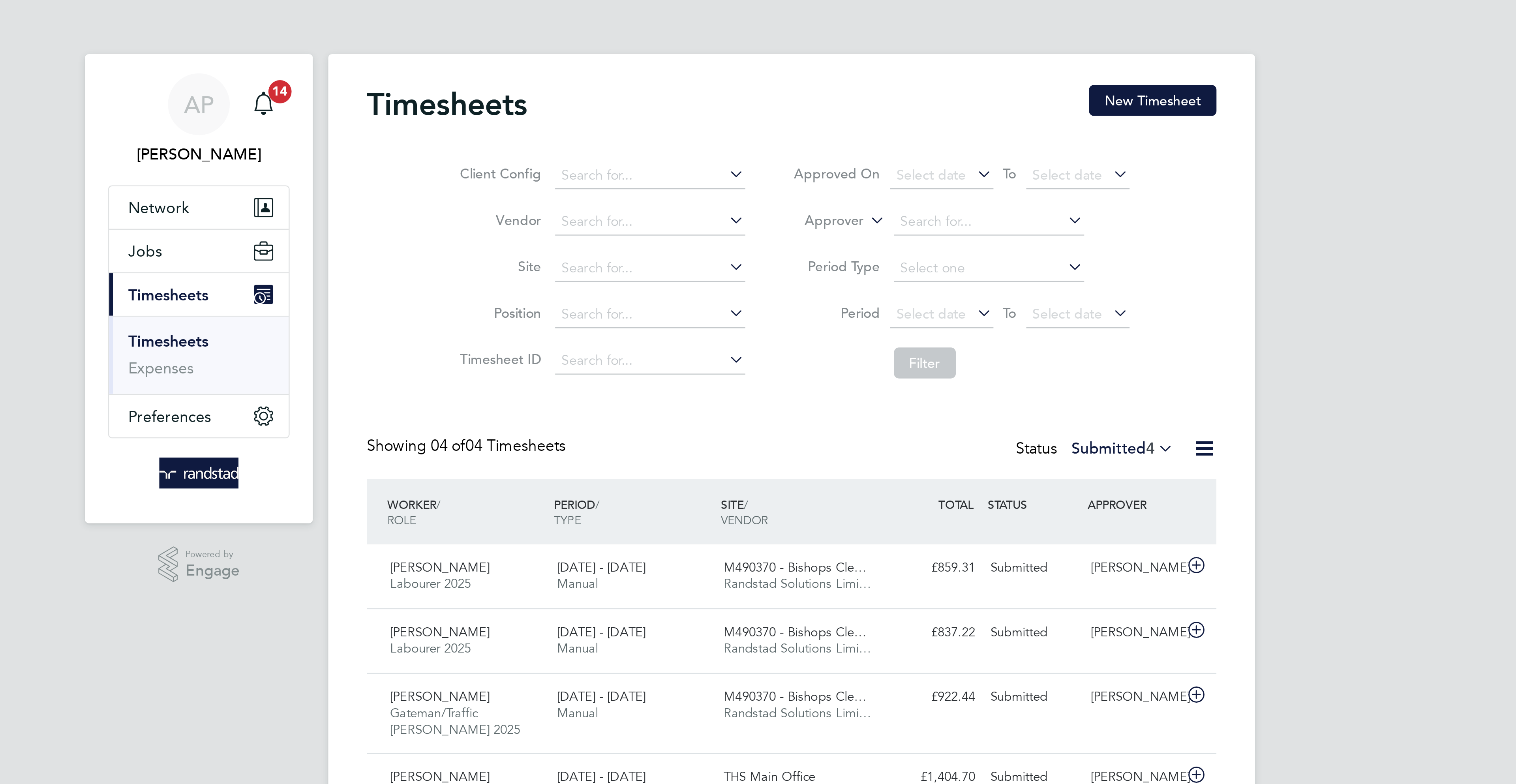
drag, startPoint x: 512, startPoint y: 147, endPoint x: 548, endPoint y: 140, distance: 36.7
click at [512, 147] on li "Timesheets" at bounding box center [516, 141] width 59 height 11
click at [917, 35] on button "New Timesheet" at bounding box center [906, 41] width 52 height 12
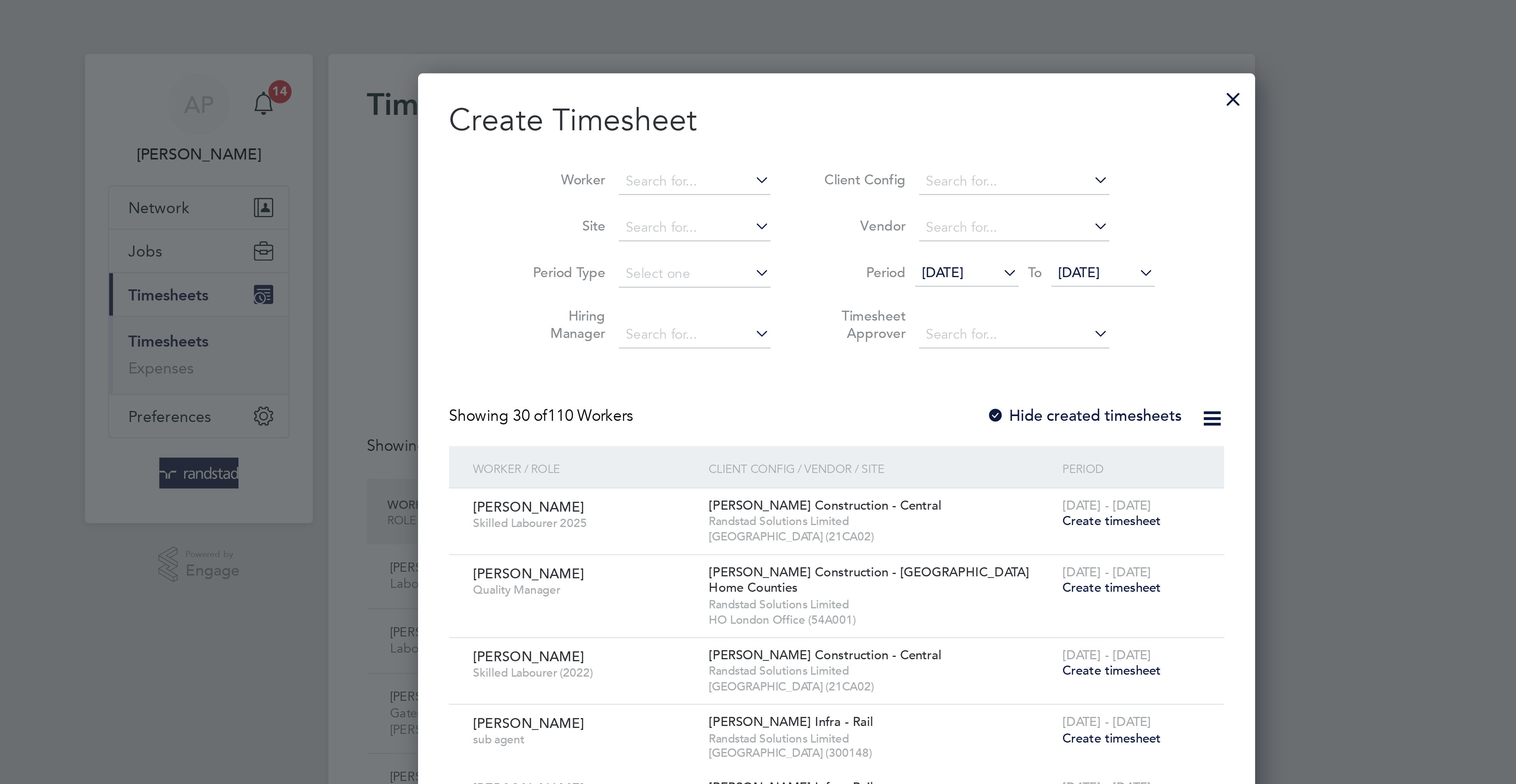
scroll to position [1543, 306]
click at [931, 38] on div at bounding box center [938, 38] width 15 height 15
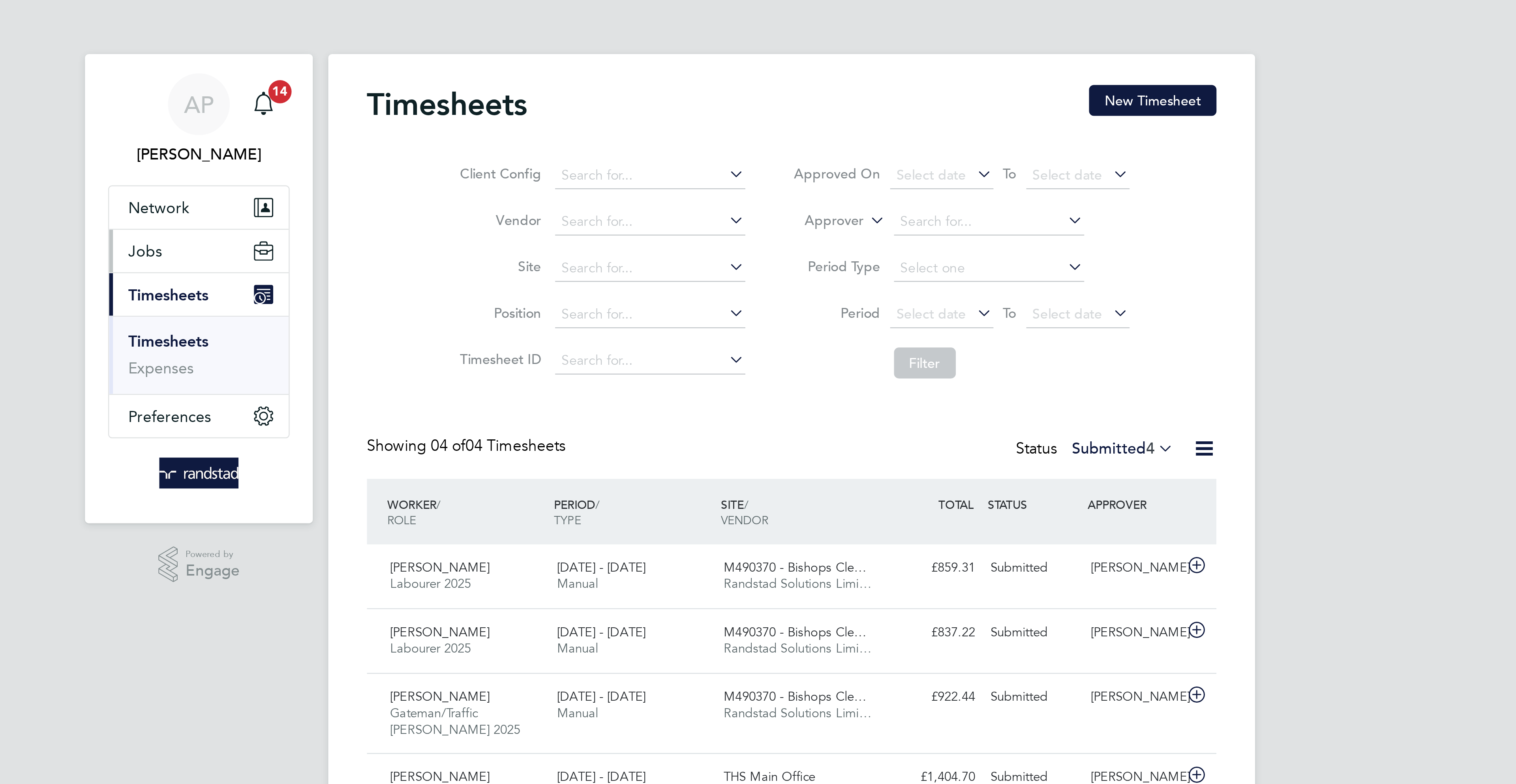
scroll to position [21, 69]
click at [516, 103] on button "Jobs" at bounding box center [516, 102] width 74 height 18
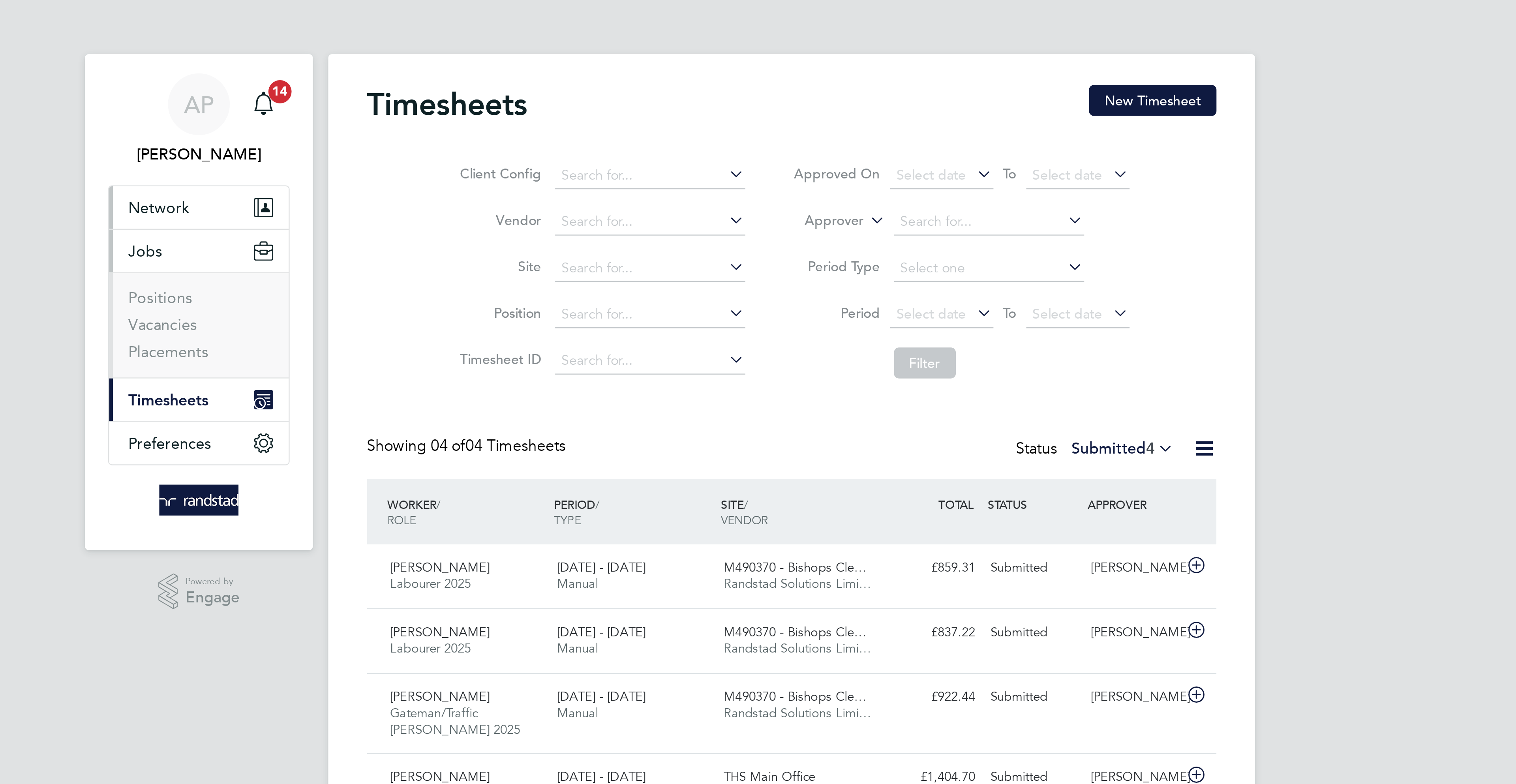
click at [514, 84] on button "Network" at bounding box center [516, 84] width 74 height 18
